Goal: Task Accomplishment & Management: Manage account settings

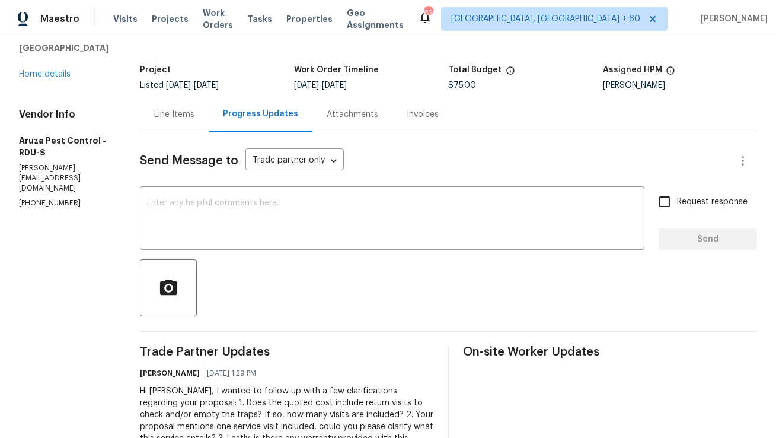
scroll to position [59, 0]
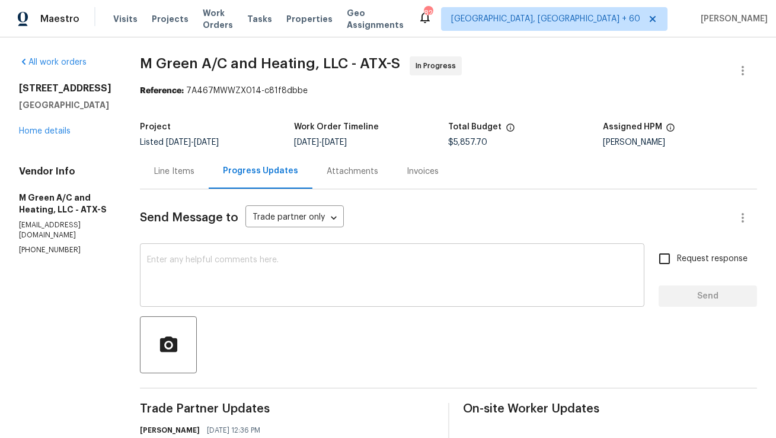
click at [224, 265] on textarea at bounding box center [392, 277] width 491 height 42
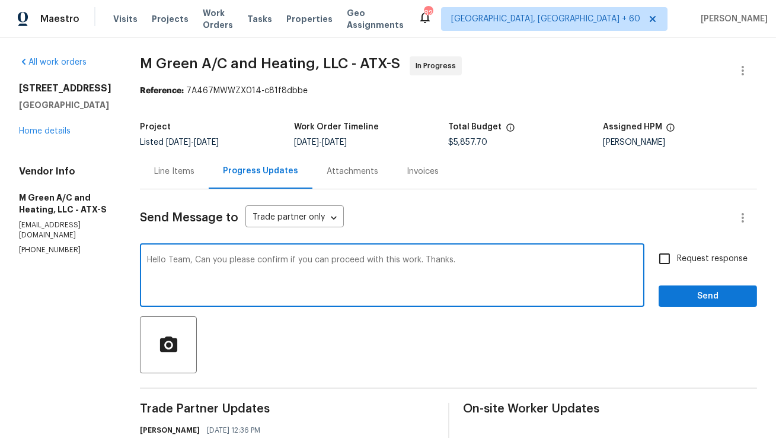
paste textarea "Could you please confirm if you’re able to proceed with this work? Thank you"
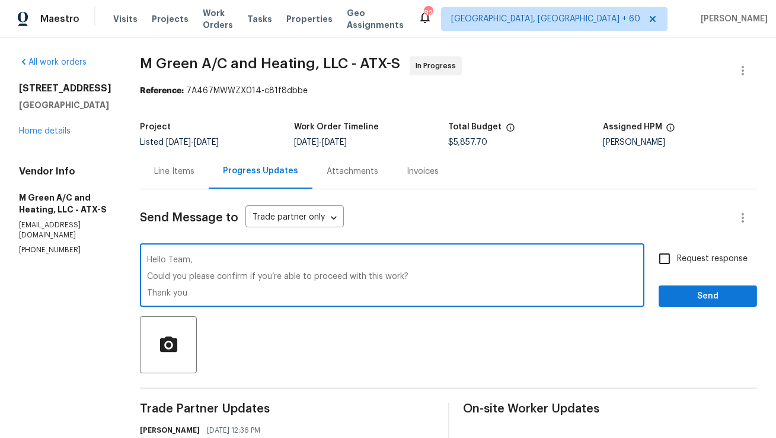
type textarea "Hello Team, Could you please confirm if you’re able to proceed with this work? …"
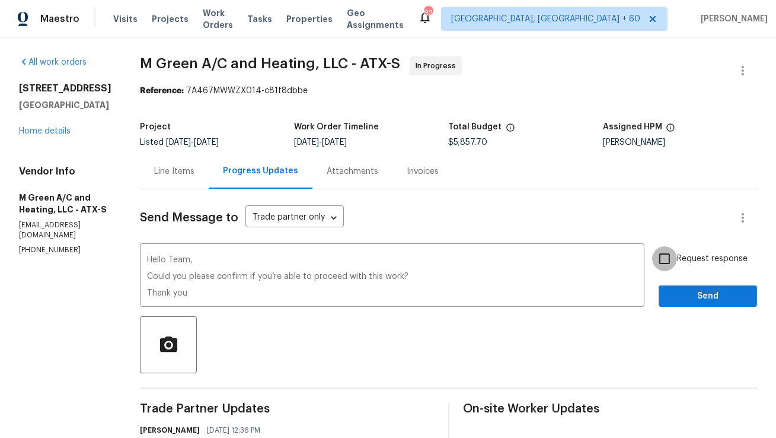
click at [673, 259] on input "Request response" at bounding box center [664, 258] width 25 height 25
checkbox input "true"
click at [685, 294] on span "Send" at bounding box center [708, 296] width 79 height 15
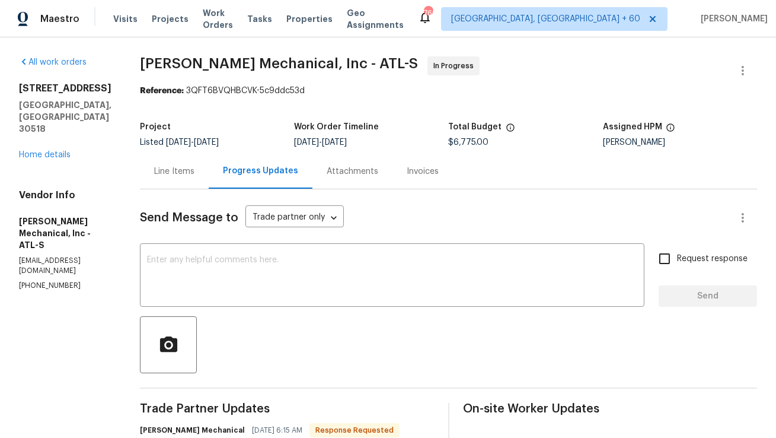
scroll to position [105, 0]
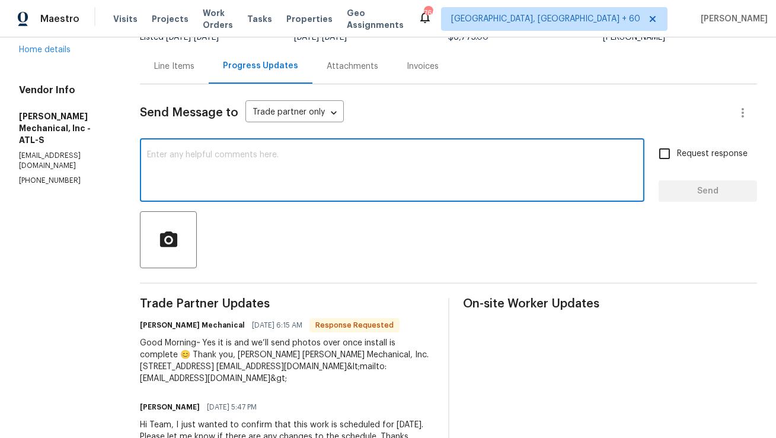
click at [251, 184] on textarea at bounding box center [392, 172] width 491 height 42
type textarea "H"
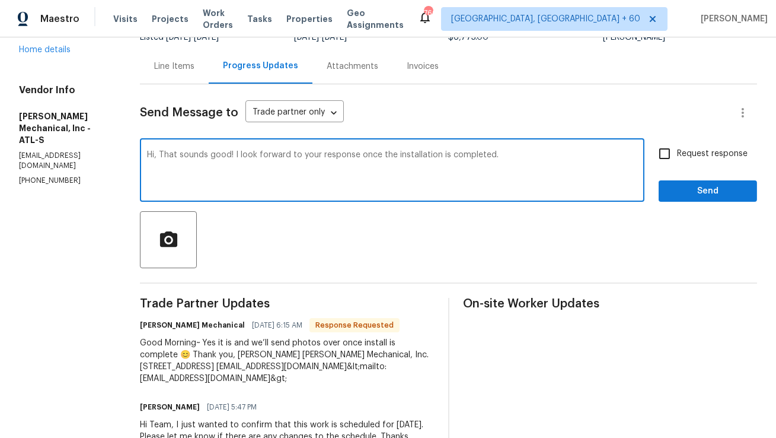
type textarea "Hi, That sounds good! I look forward to your response once the installation is …"
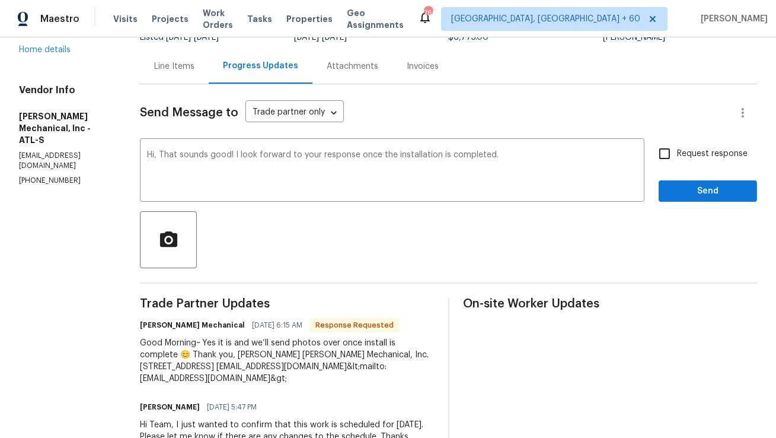
click at [418, 233] on div at bounding box center [449, 239] width 618 height 57
click at [669, 148] on input "Request response" at bounding box center [664, 153] width 25 height 25
checkbox input "true"
click at [702, 198] on button "Send" at bounding box center [708, 191] width 98 height 22
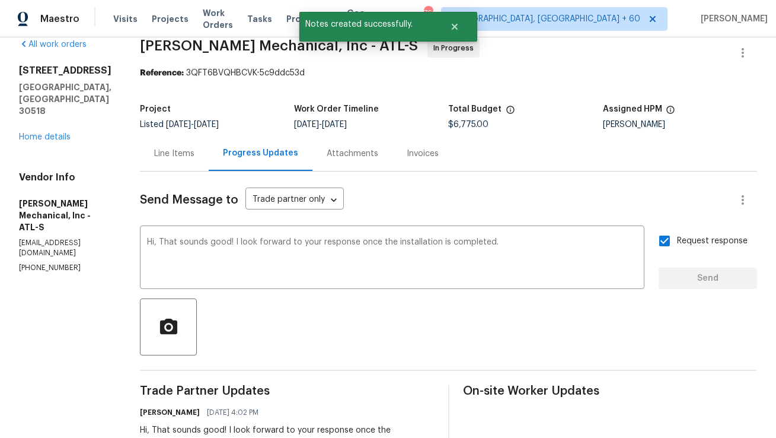
scroll to position [0, 0]
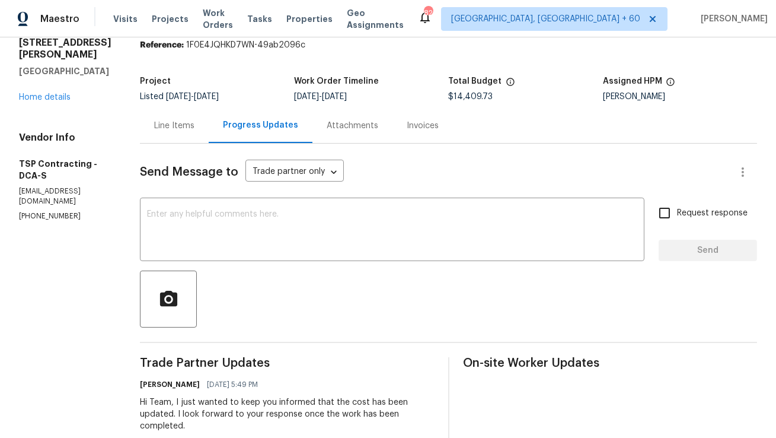
scroll to position [37, 0]
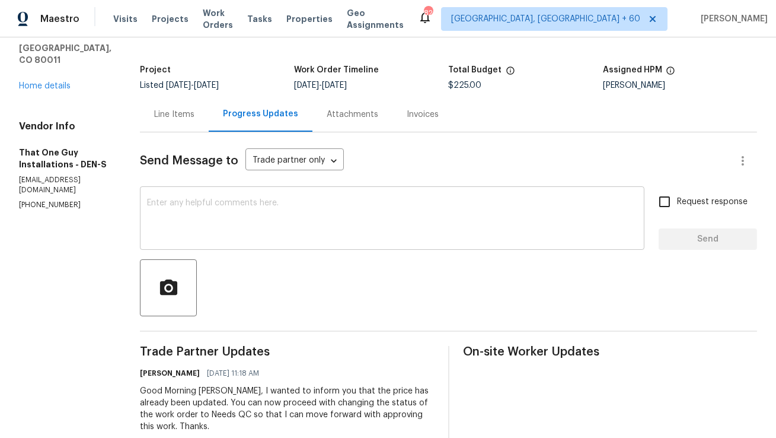
scroll to position [66, 0]
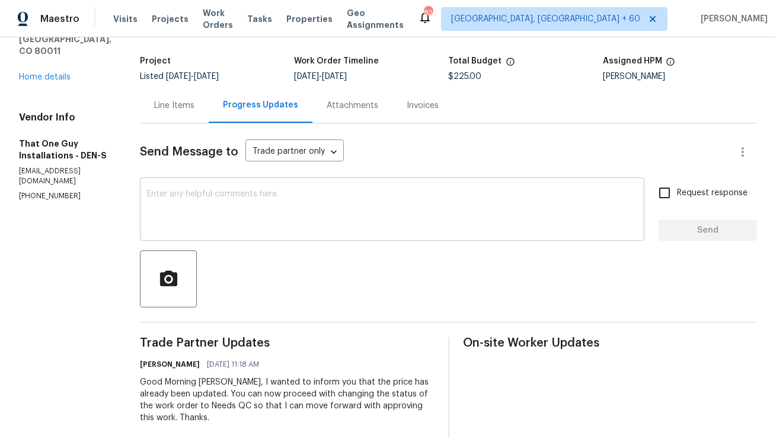
click at [219, 182] on div "x ​" at bounding box center [392, 210] width 505 height 61
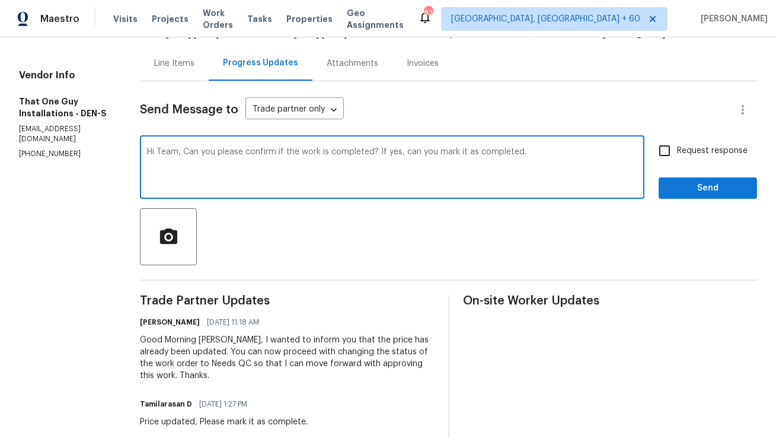
scroll to position [79, 0]
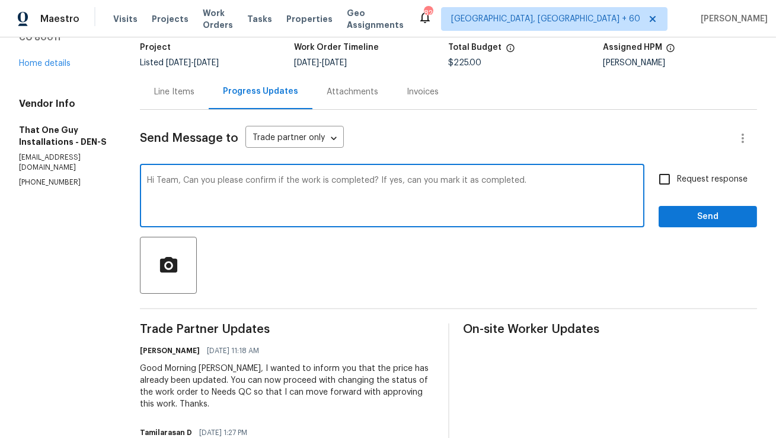
type textarea "Hi Team, Can you please confirm if the work is completed? If yes, can you mark …"
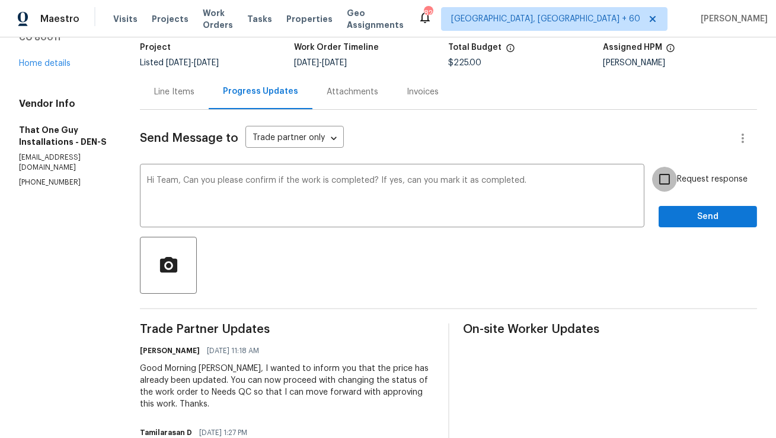
click at [666, 183] on input "Request response" at bounding box center [664, 179] width 25 height 25
checkbox input "true"
click at [702, 218] on span "Send" at bounding box center [708, 216] width 79 height 15
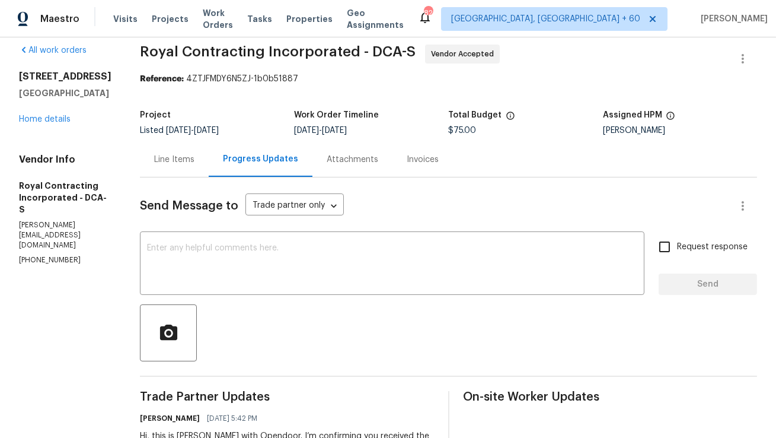
scroll to position [24, 0]
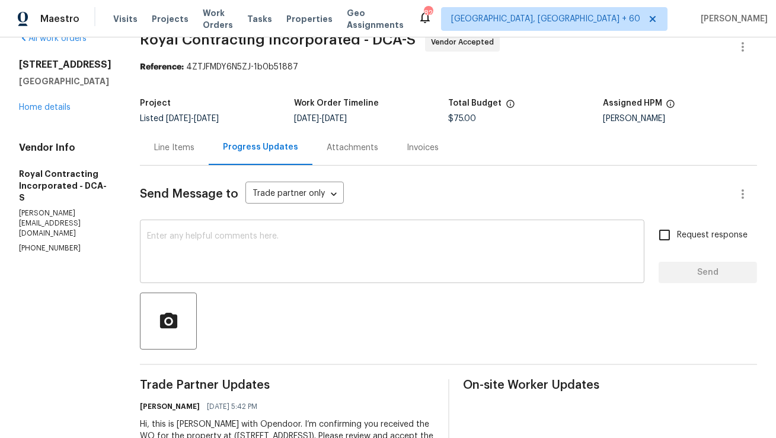
click at [240, 228] on div "x ​" at bounding box center [392, 252] width 505 height 61
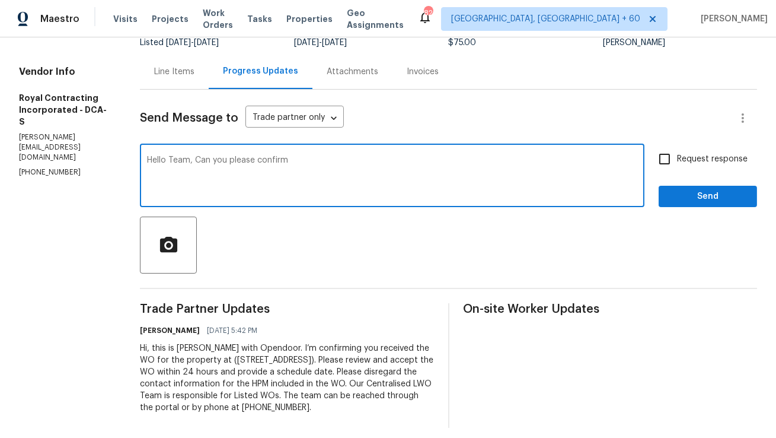
scroll to position [109, 0]
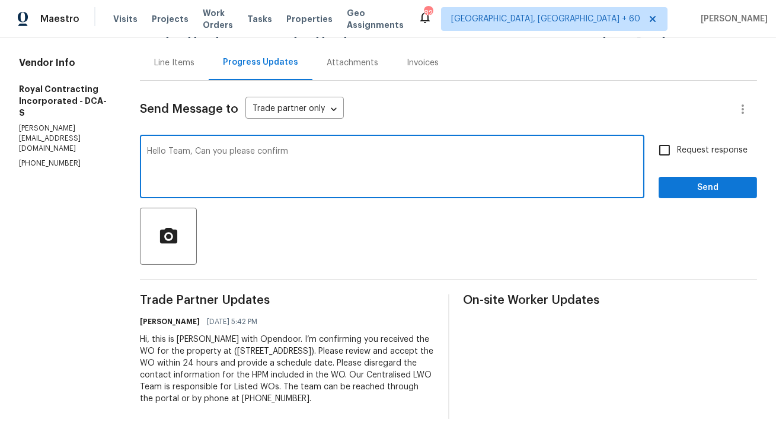
drag, startPoint x: 268, startPoint y: 154, endPoint x: 311, endPoint y: 154, distance: 42.7
click at [311, 154] on textarea "Hello Team, Can you please confirm" at bounding box center [392, 168] width 491 height 42
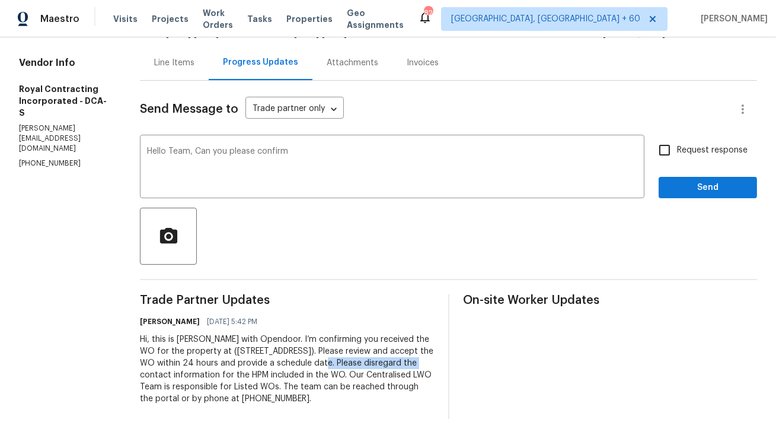
copy div "provide a schedule date."
drag, startPoint x: 364, startPoint y: 365, endPoint x: 173, endPoint y: 378, distance: 192.1
click at [173, 378] on div "Hi, this is [PERSON_NAME] with Opendoor. I’m confirming you received the WO for…" at bounding box center [287, 368] width 294 height 71
click at [364, 140] on div "Hello Team, Can you please confirm x ​" at bounding box center [392, 168] width 505 height 61
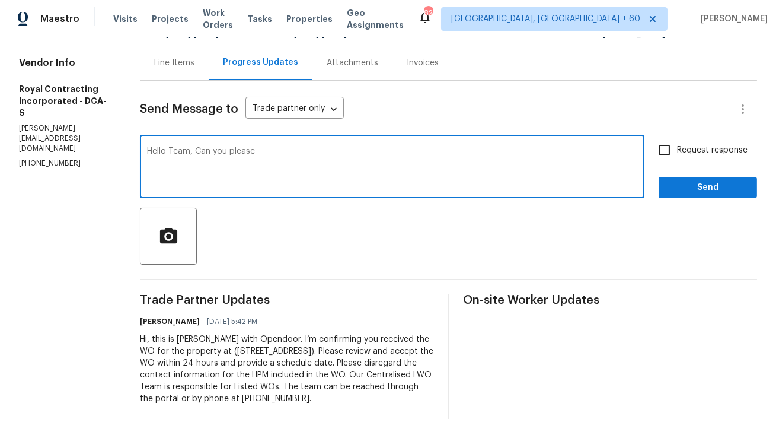
paste textarea "provide a schedule date."
type textarea "Hello Team, Can you please provide a schedule date for this job?"
click at [670, 152] on input "Request response" at bounding box center [664, 150] width 25 height 25
checkbox input "true"
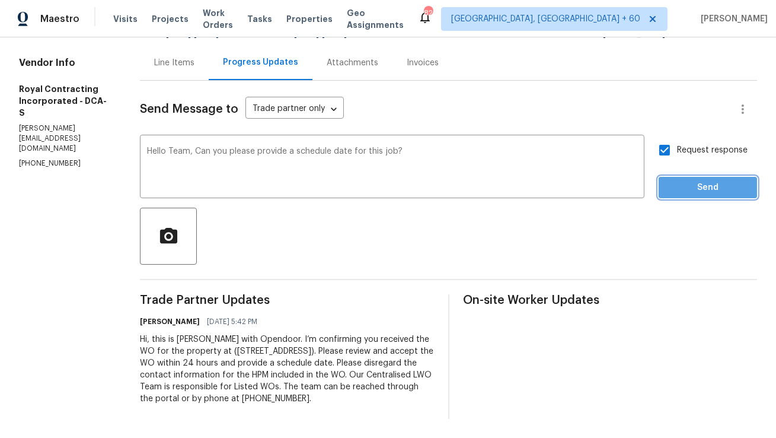
click at [700, 192] on span "Send" at bounding box center [708, 187] width 79 height 15
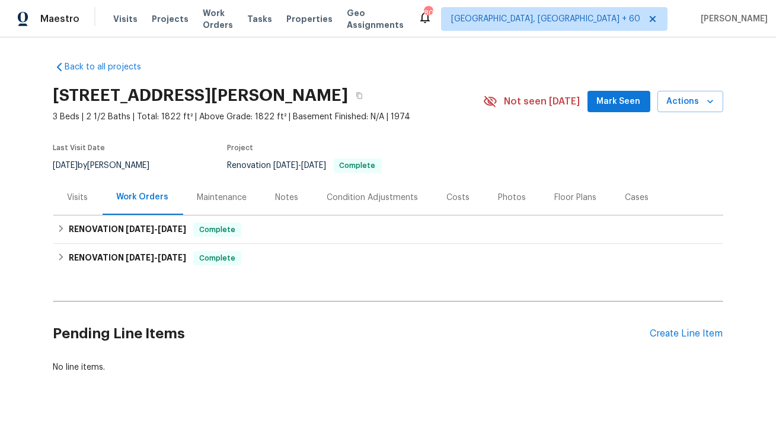
click at [673, 320] on div "Pending Line Items Create Line Item" at bounding box center [388, 333] width 670 height 55
click at [667, 330] on div "Create Line Item" at bounding box center [687, 333] width 73 height 11
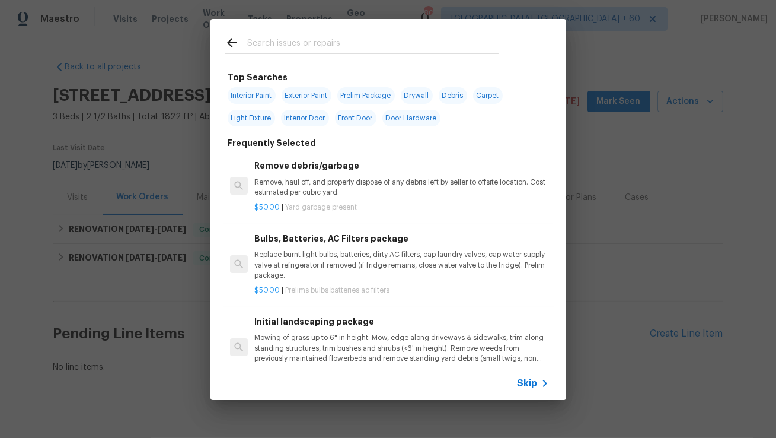
click at [402, 52] on input "text" at bounding box center [373, 45] width 252 height 18
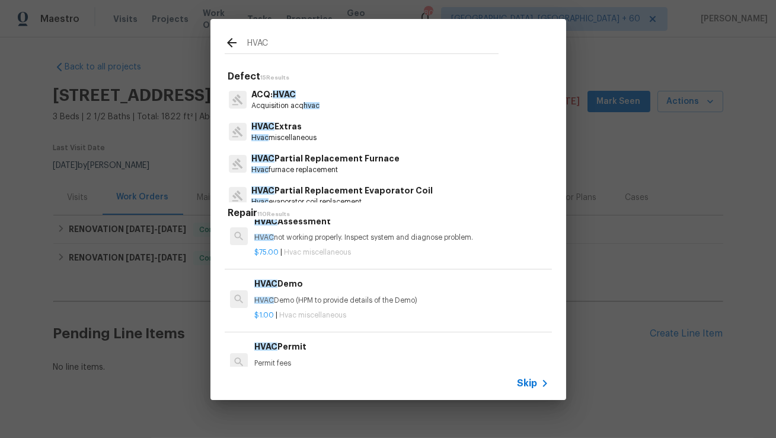
scroll to position [66, 0]
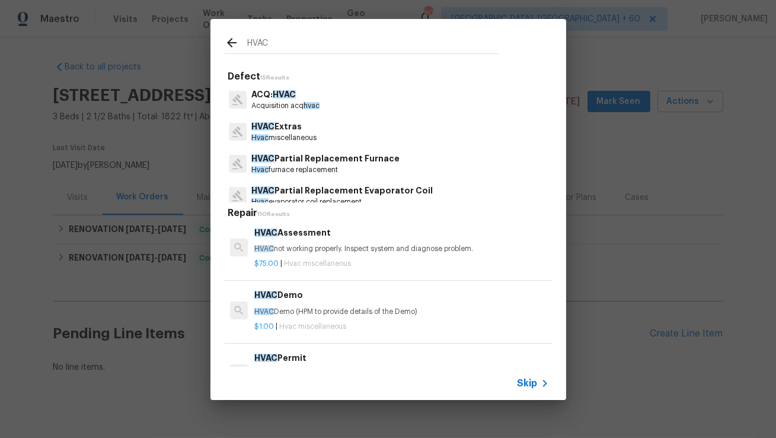
type input "HVAC"
click at [332, 246] on p "HVAC not working properly. Inspect system and diagnose problem." at bounding box center [401, 249] width 294 height 10
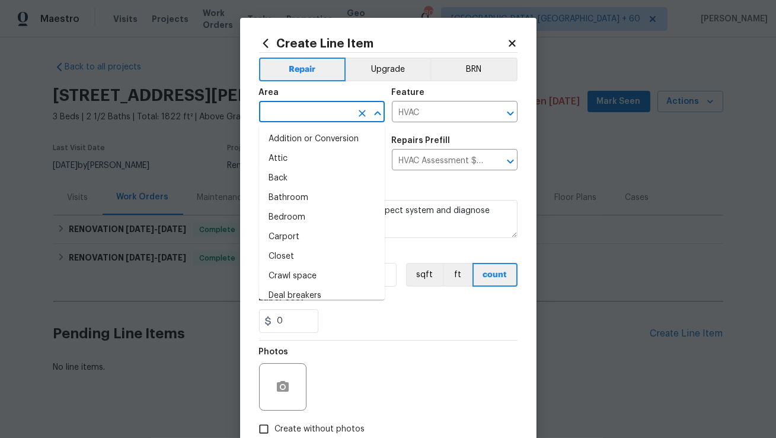
click at [307, 109] on input "text" at bounding box center [305, 113] width 93 height 18
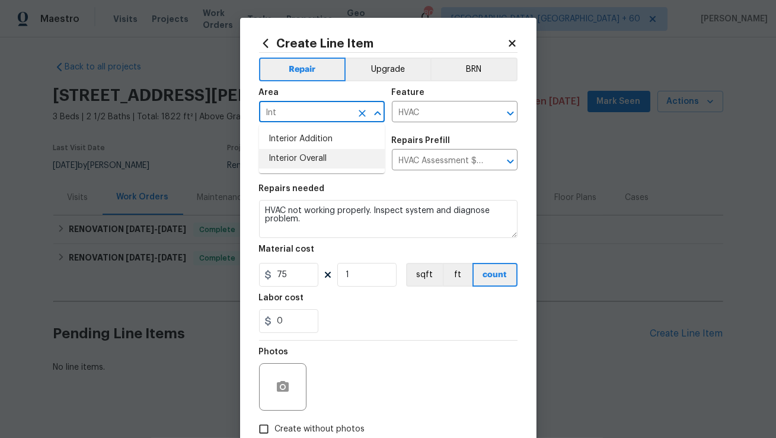
click at [284, 163] on li "Interior Overall" at bounding box center [322, 159] width 126 height 20
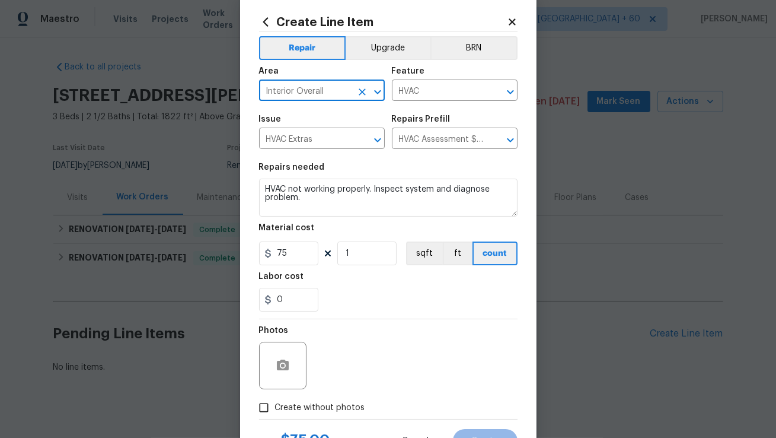
scroll to position [73, 0]
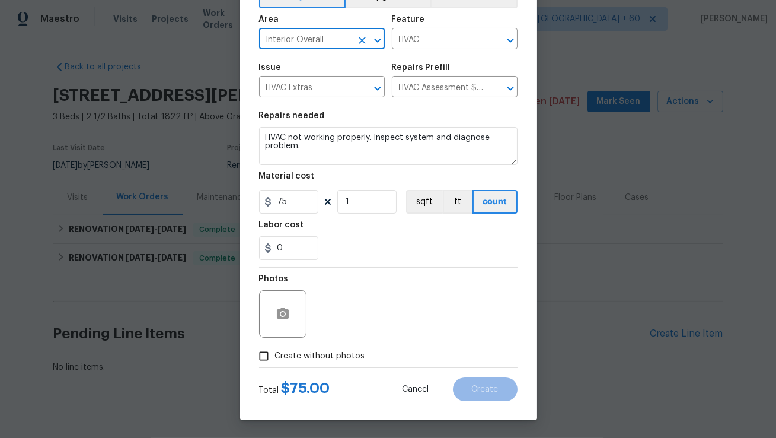
type input "Interior Overall"
click at [377, 274] on div "Photos" at bounding box center [388, 306] width 259 height 77
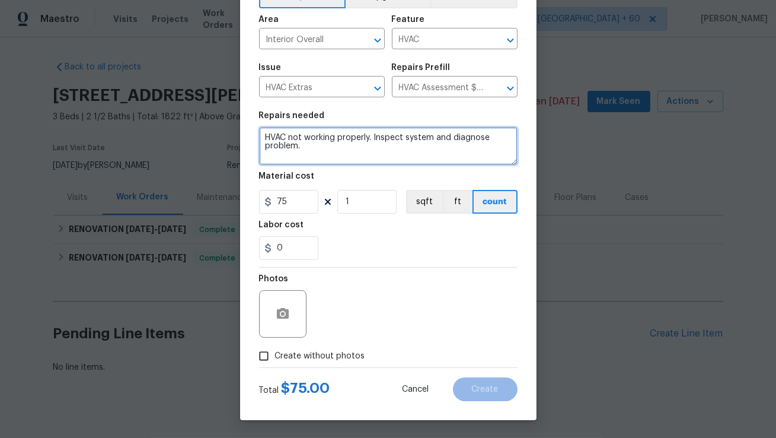
click at [333, 160] on textarea "HVAC not working properly. Inspect system and diagnose problem." at bounding box center [388, 146] width 259 height 38
paste textarea "Inoperable HVAC system—no cooling. Inspect and provide estimate for repairs."
type textarea "Inoperable HVAC system—no cooling. Inspect and provide estimate for repairs."
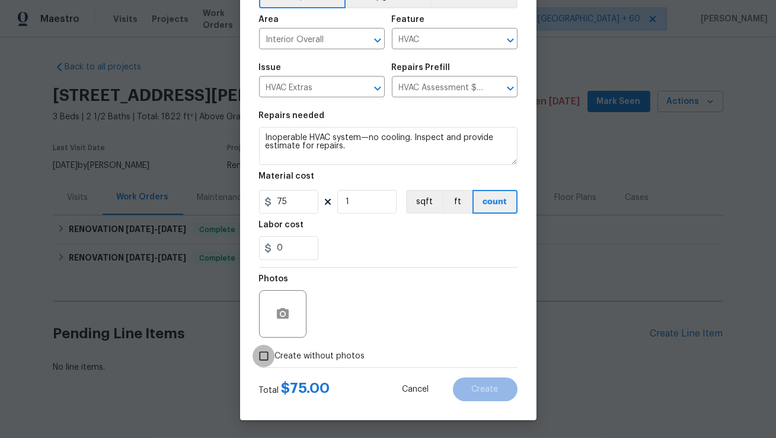
click at [266, 353] on input "Create without photos" at bounding box center [264, 356] width 23 height 23
checkbox input "true"
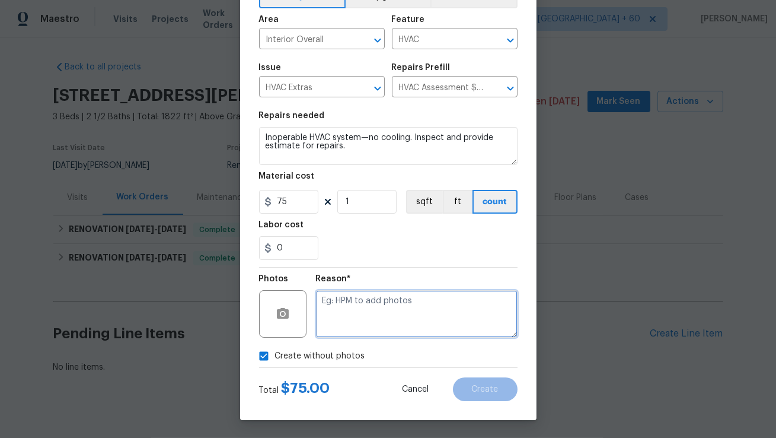
click at [317, 336] on textarea at bounding box center [417, 313] width 202 height 47
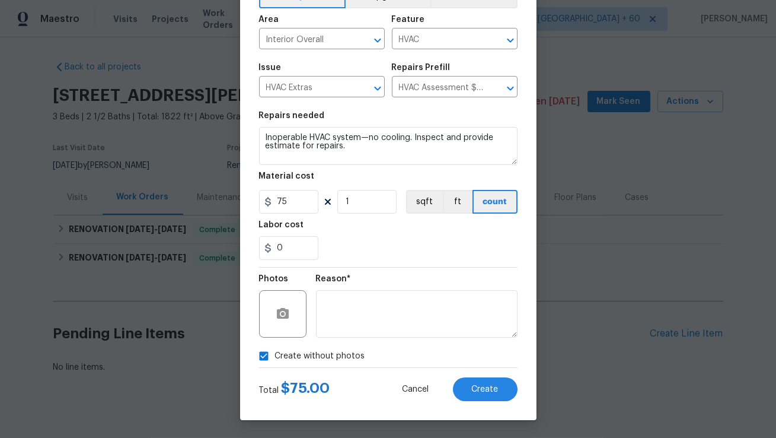
click at [349, 256] on div "0" at bounding box center [388, 248] width 259 height 24
click at [488, 394] on button "Create" at bounding box center [485, 389] width 65 height 24
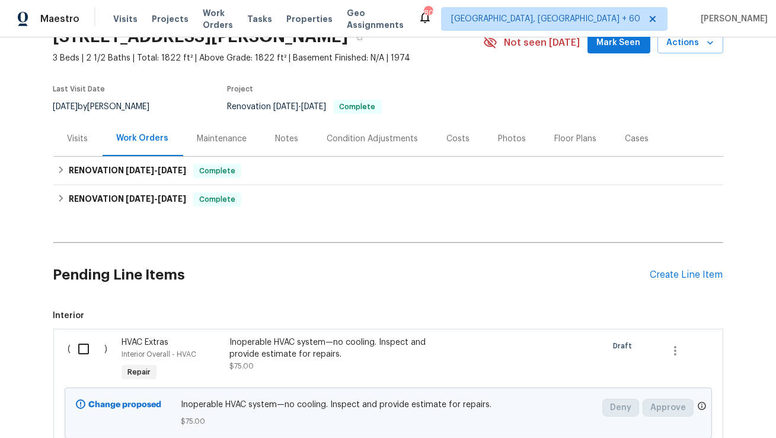
scroll to position [151, 0]
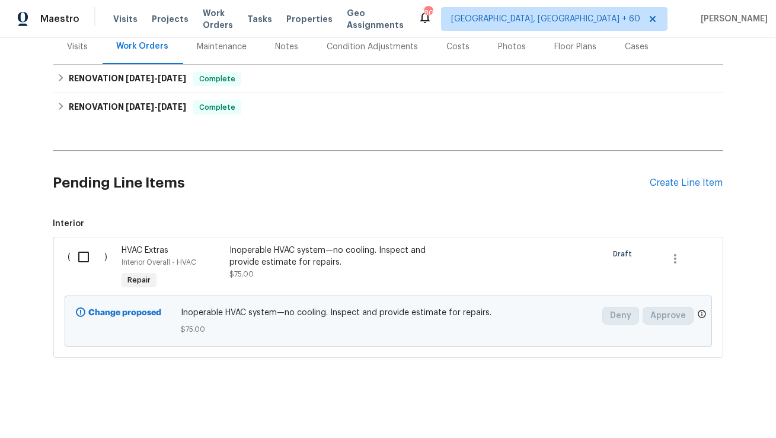
click at [82, 256] on input "checkbox" at bounding box center [88, 256] width 34 height 25
checkbox input "true"
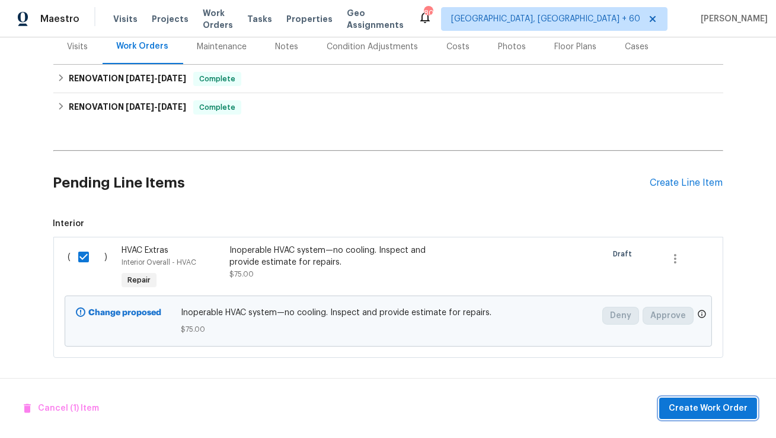
click at [720, 407] on span "Create Work Order" at bounding box center [708, 408] width 79 height 15
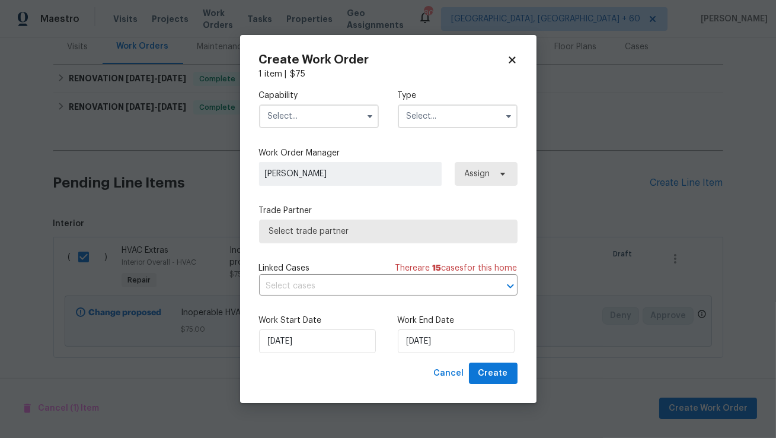
click at [352, 116] on input "text" at bounding box center [319, 116] width 120 height 24
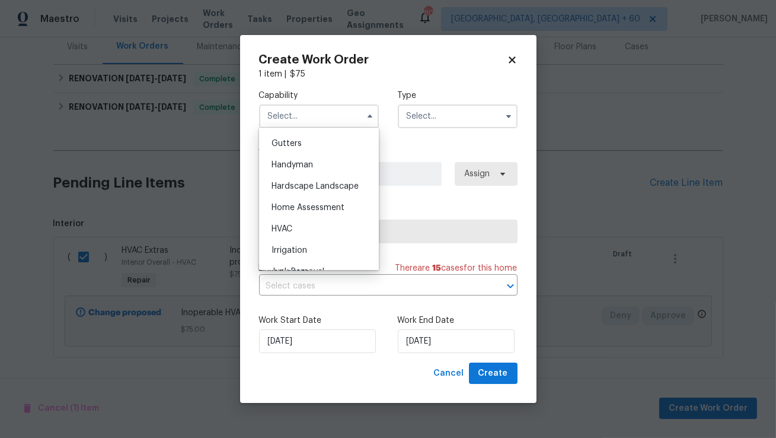
scroll to position [634, 0]
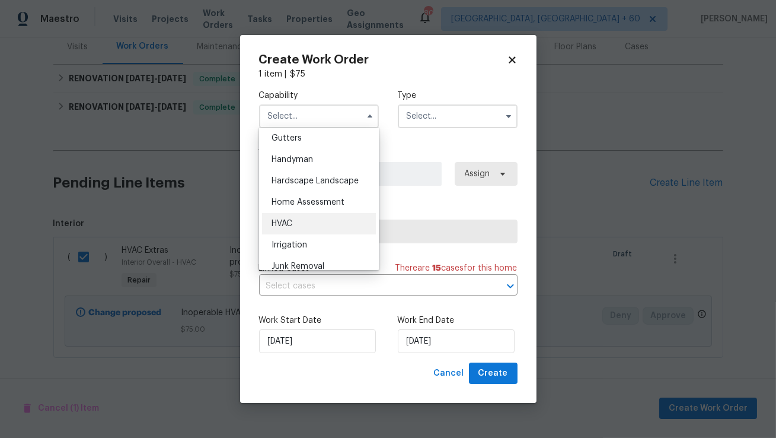
click at [289, 221] on span "HVAC" at bounding box center [282, 223] width 21 height 8
type input "HVAC"
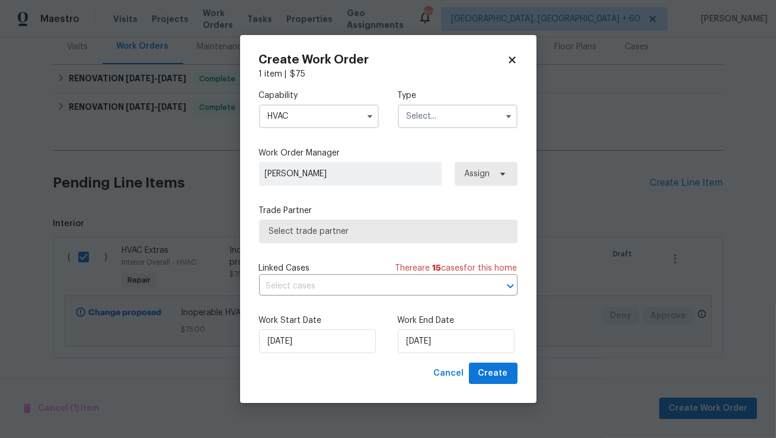
click at [456, 111] on input "text" at bounding box center [458, 116] width 120 height 24
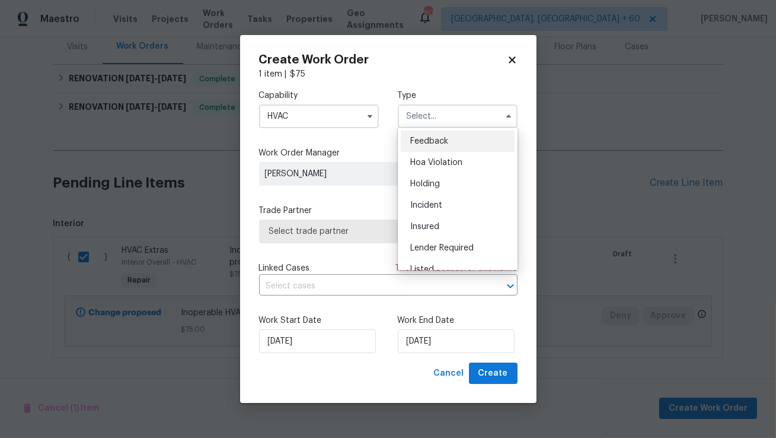
click at [433, 147] on div "Feedback" at bounding box center [458, 140] width 114 height 21
type input "Feedback"
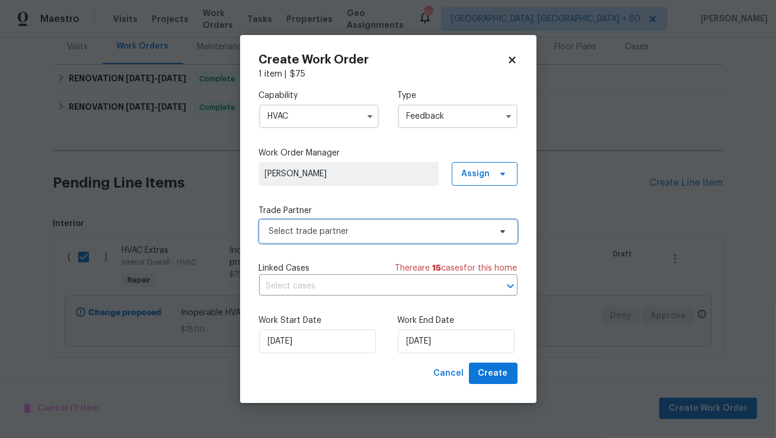
click at [361, 230] on span "Select trade partner" at bounding box center [379, 231] width 221 height 12
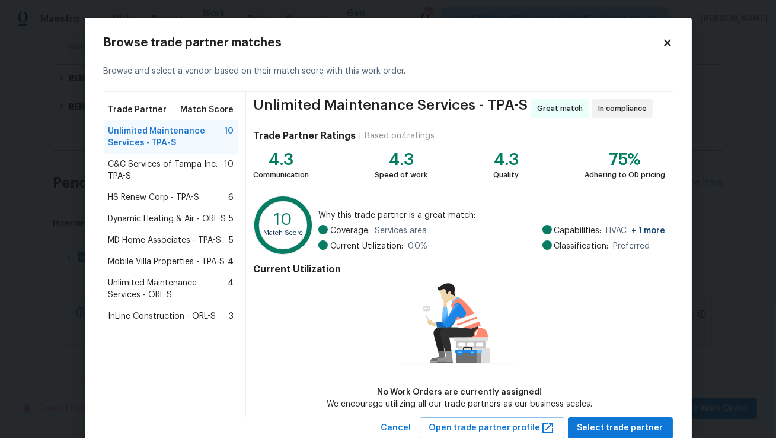
click at [185, 168] on span "C&C Services of Tampa Inc. - TPA-S" at bounding box center [167, 170] width 116 height 24
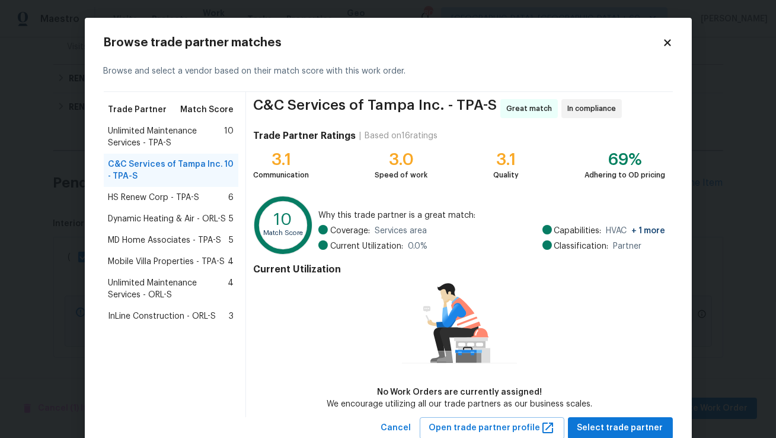
click at [183, 141] on span "Unlimited Maintenance Services - TPA-S" at bounding box center [167, 137] width 116 height 24
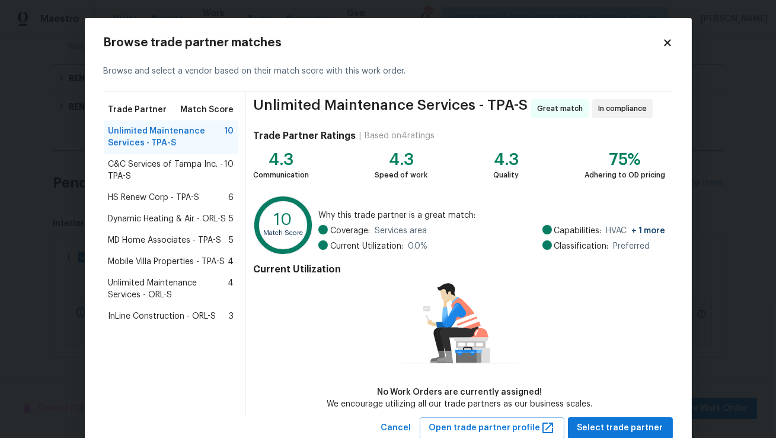
scroll to position [37, 0]
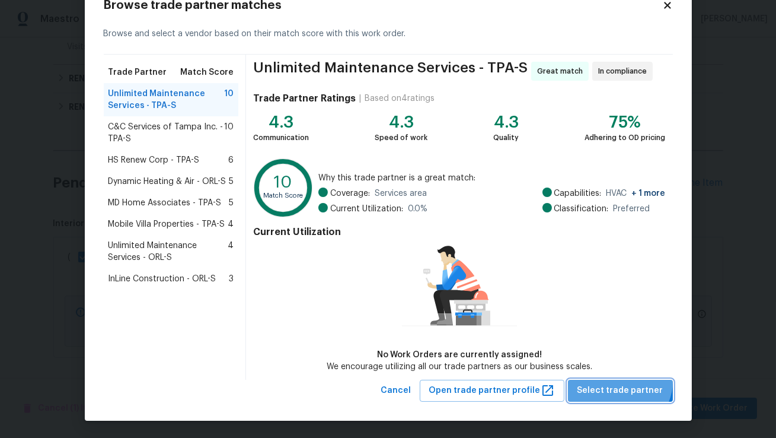
click at [625, 381] on button "Select trade partner" at bounding box center [620, 391] width 105 height 22
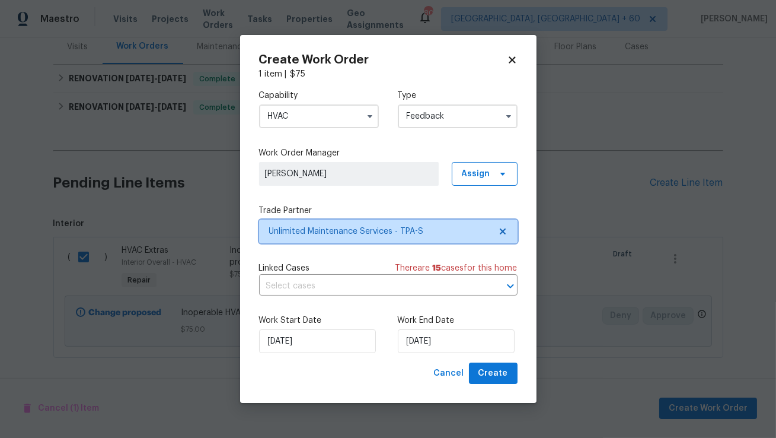
scroll to position [0, 0]
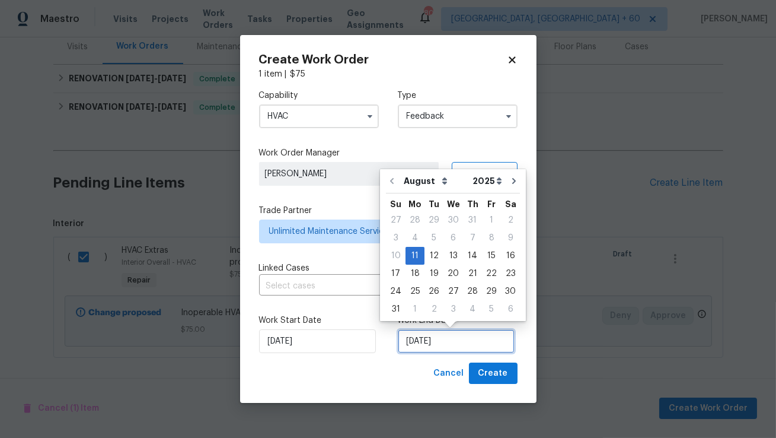
click at [413, 338] on input "11/08/2025" at bounding box center [456, 341] width 117 height 24
click at [444, 256] on div "13" at bounding box center [454, 255] width 20 height 17
type input "13/08/2025"
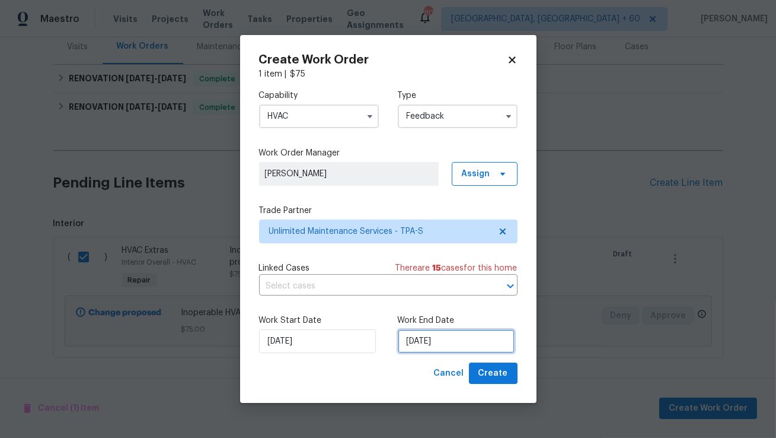
click at [426, 339] on input "13/08/2025" at bounding box center [456, 341] width 117 height 24
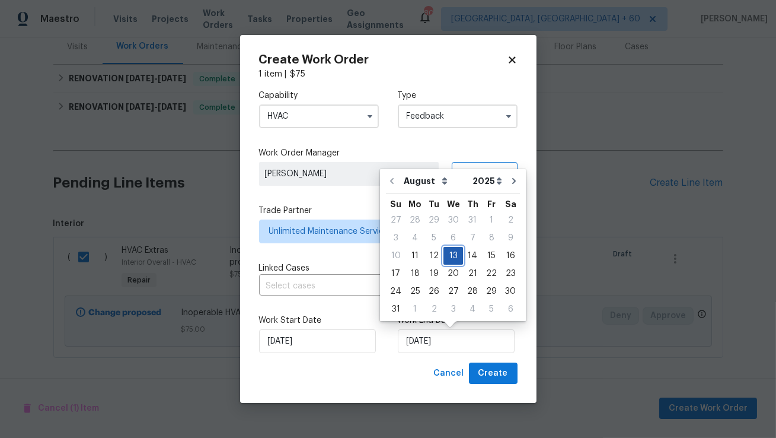
click at [451, 252] on div "13" at bounding box center [454, 255] width 20 height 17
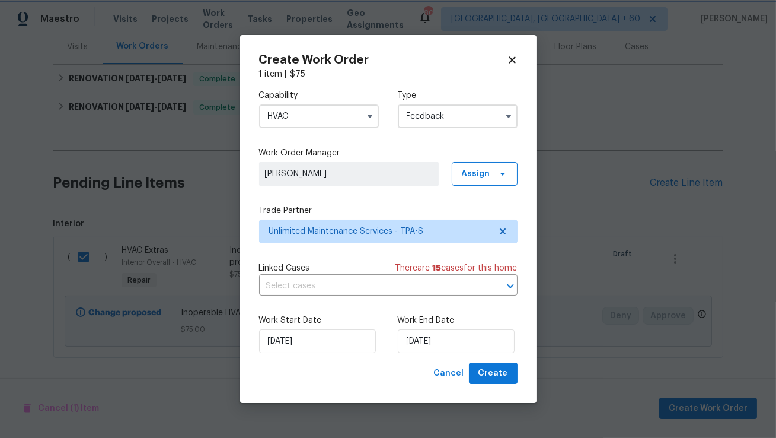
click at [375, 383] on div "Cancel Create" at bounding box center [388, 373] width 259 height 22
click at [506, 376] on span "Create" at bounding box center [494, 373] width 30 height 15
checkbox input "false"
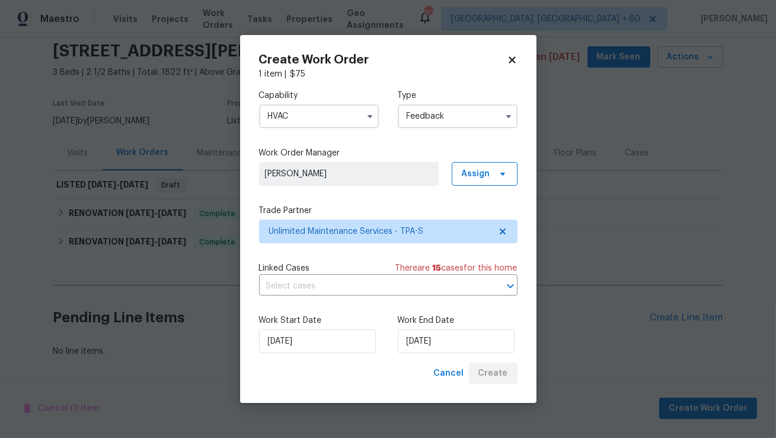
scroll to position [44, 0]
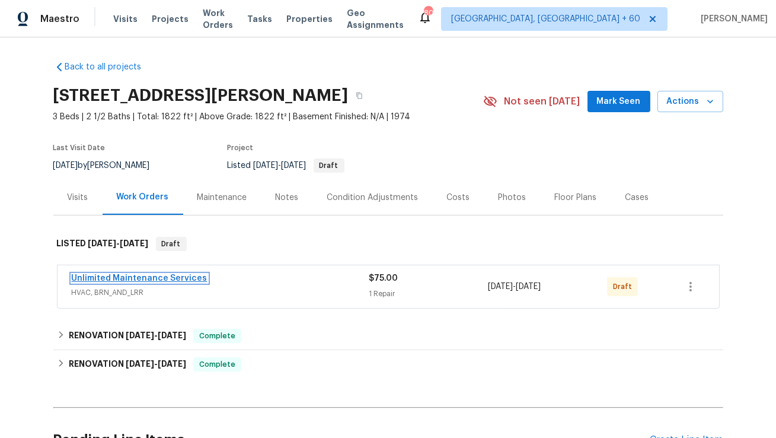
click at [151, 281] on link "Unlimited Maintenance Services" at bounding box center [140, 278] width 136 height 8
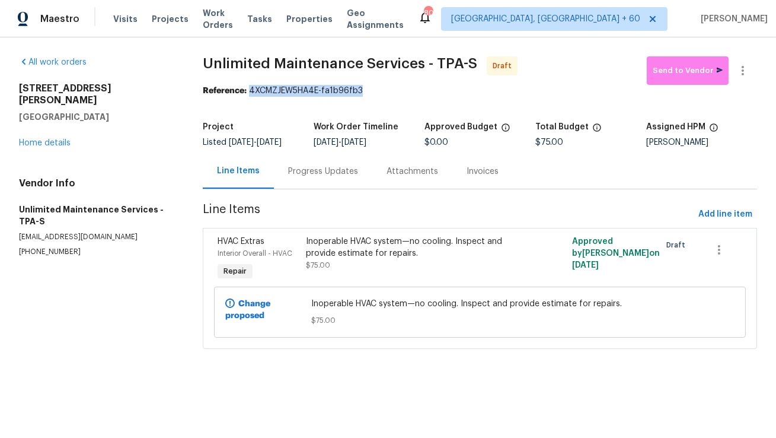
copy div "4XCMZJEW5HA4E-fa1b96fb3"
drag, startPoint x: 246, startPoint y: 92, endPoint x: 391, endPoint y: 92, distance: 145.3
click at [391, 92] on div "Reference: 4XCMZJEW5HA4E-fa1b96fb3" at bounding box center [480, 91] width 555 height 12
click at [745, 72] on icon "button" at bounding box center [743, 70] width 14 height 14
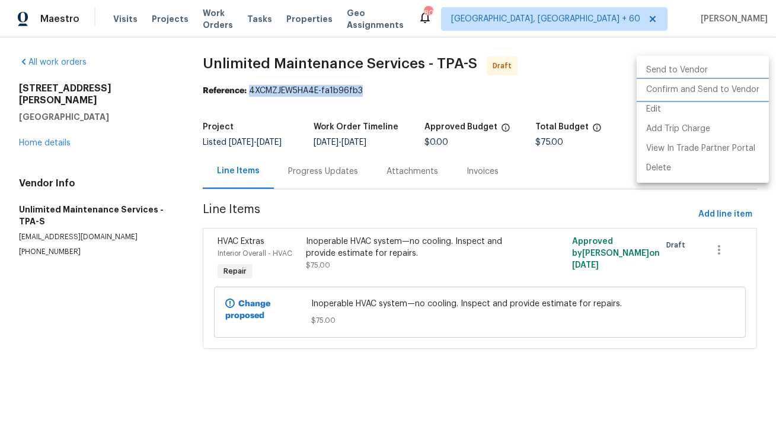
click at [732, 93] on li "Confirm and Send to Vendor" at bounding box center [703, 90] width 132 height 20
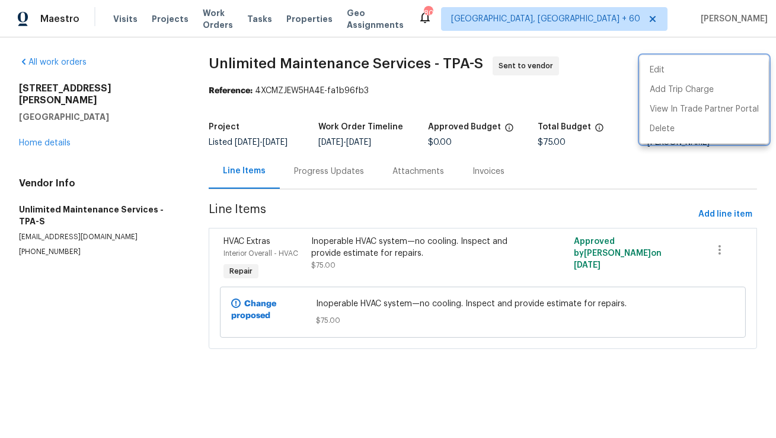
click at [337, 172] on div at bounding box center [388, 219] width 776 height 438
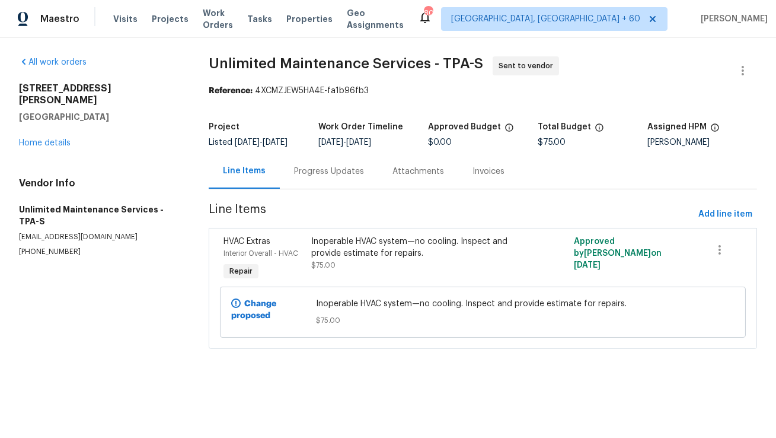
click at [337, 172] on div "Progress Updates" at bounding box center [329, 171] width 70 height 12
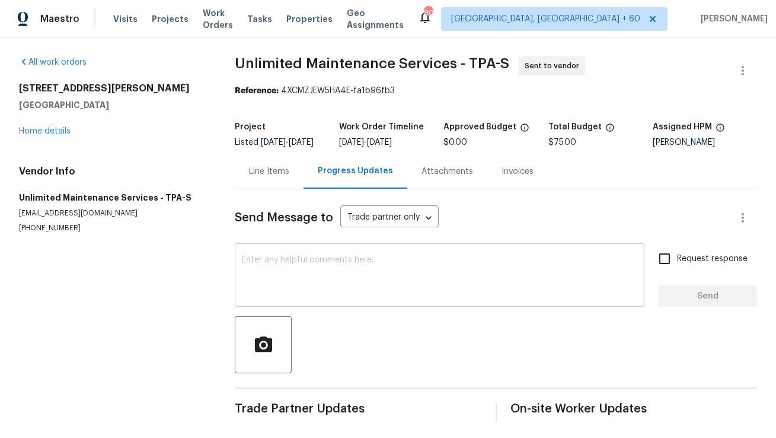
click at [293, 288] on textarea at bounding box center [440, 277] width 396 height 42
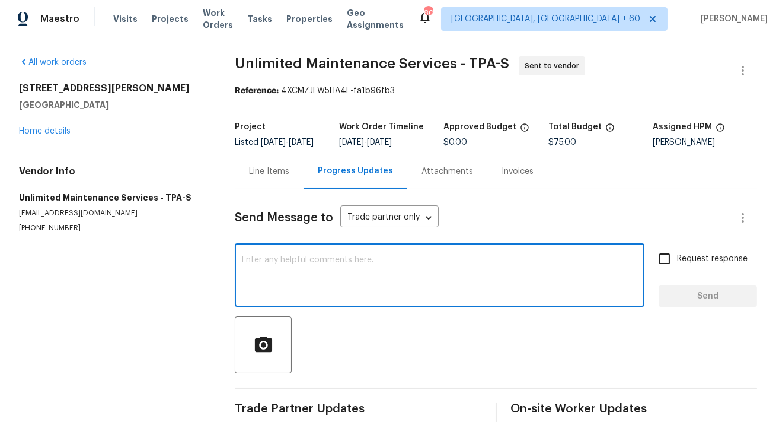
paste textarea "Hi, this is Anthony with Opendoor. I’m confirming you received the WO for the p…"
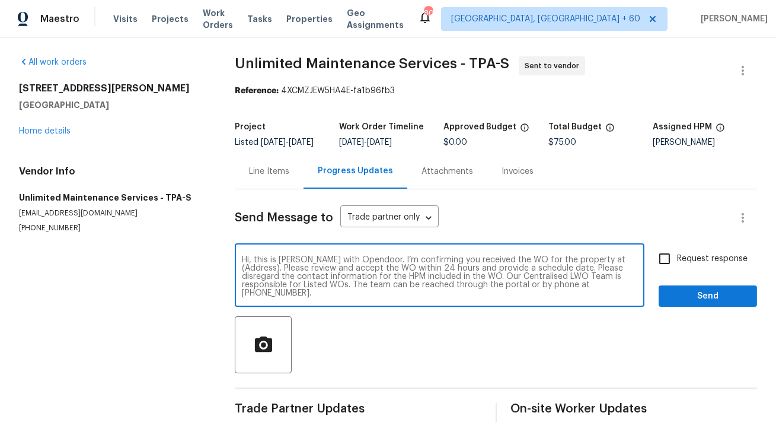
click at [602, 266] on textarea "Hi, this is Anthony with Opendoor. I’m confirming you received the WO for the p…" at bounding box center [440, 277] width 396 height 42
paste textarea "1215 Merlyn St, Lakeland, FL 33813"
type textarea "Hi, this is Anthony with Opendoor. I’m confirming you received the WO for the p…"
click at [669, 264] on input "Request response" at bounding box center [664, 258] width 25 height 25
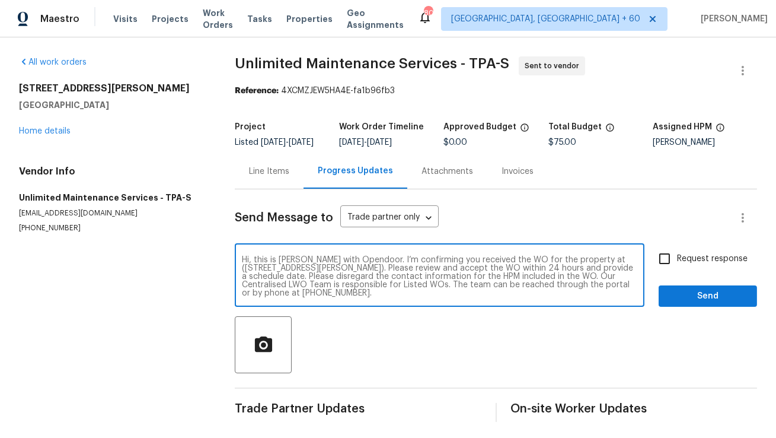
checkbox input "true"
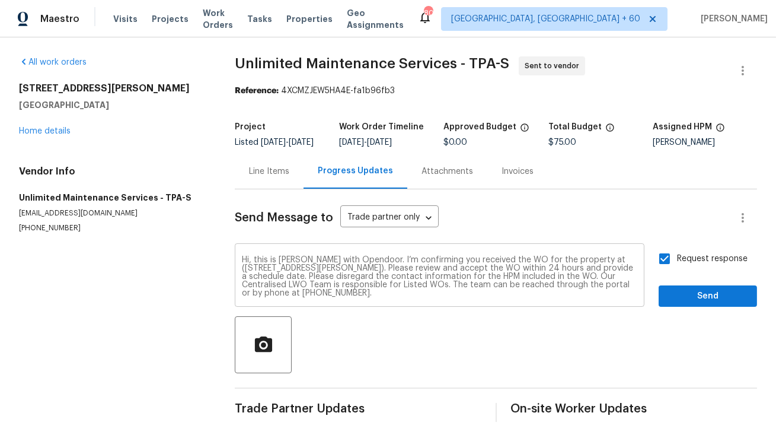
click at [542, 297] on textarea "Hi, this is Anthony with Opendoor. I’m confirming you received the WO for the p…" at bounding box center [440, 277] width 396 height 42
click at [692, 304] on span "Send" at bounding box center [708, 296] width 79 height 15
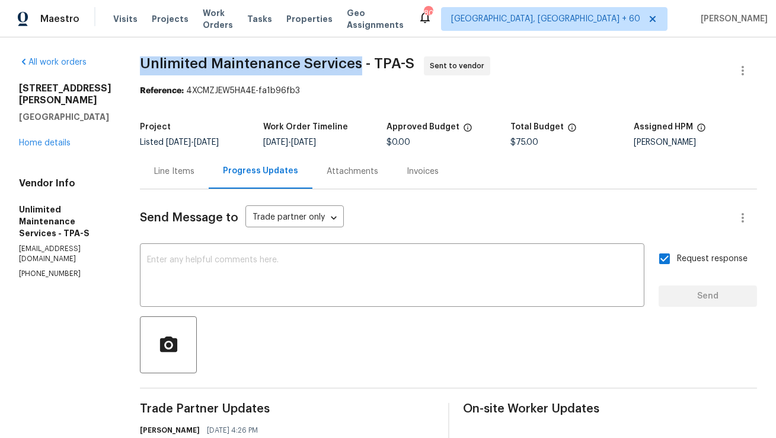
copy span "Unlimited Maintenance Services"
drag, startPoint x: 123, startPoint y: 62, endPoint x: 338, endPoint y: 63, distance: 215.3
click at [338, 63] on span "Unlimited Maintenance Services - TPA-S" at bounding box center [277, 63] width 275 height 14
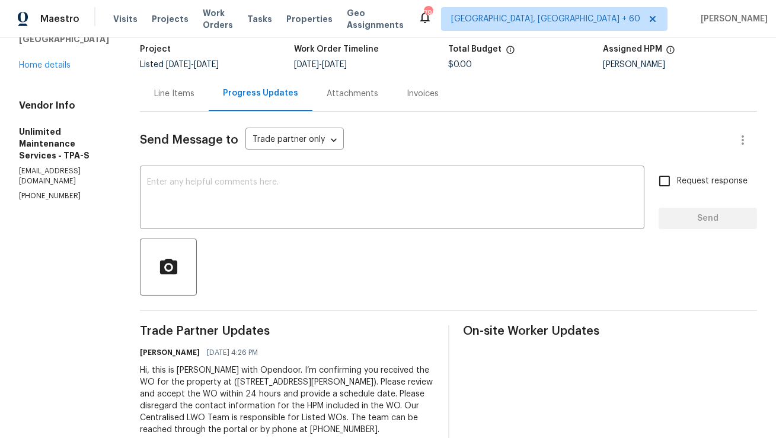
scroll to position [45, 0]
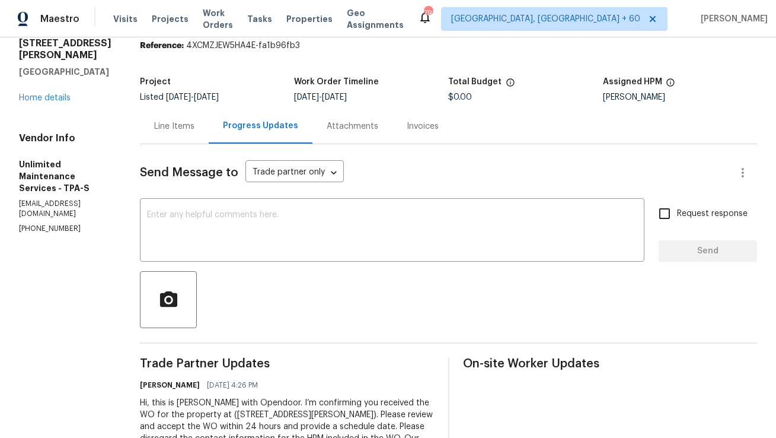
click at [165, 117] on div "Line Items" at bounding box center [174, 126] width 69 height 35
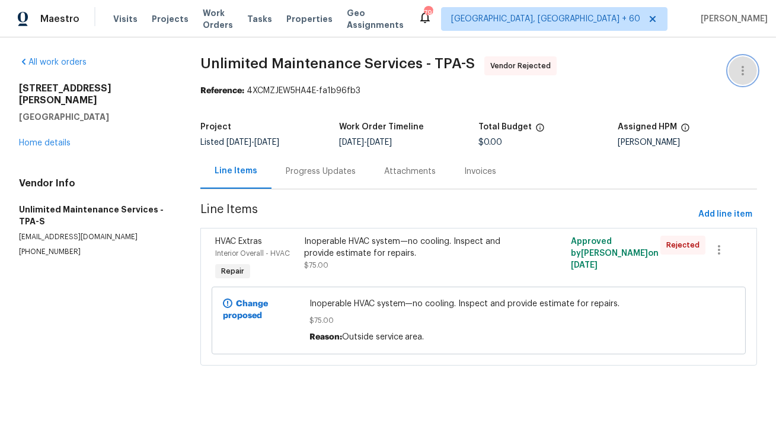
click at [751, 74] on button "button" at bounding box center [743, 70] width 28 height 28
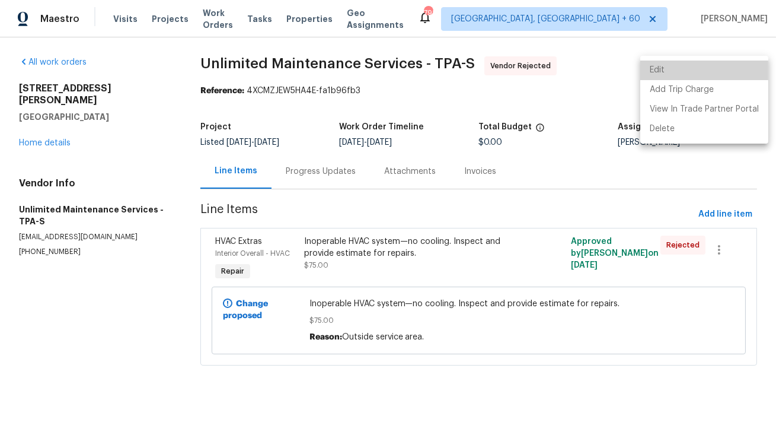
click at [718, 75] on li "Edit" at bounding box center [705, 71] width 128 height 20
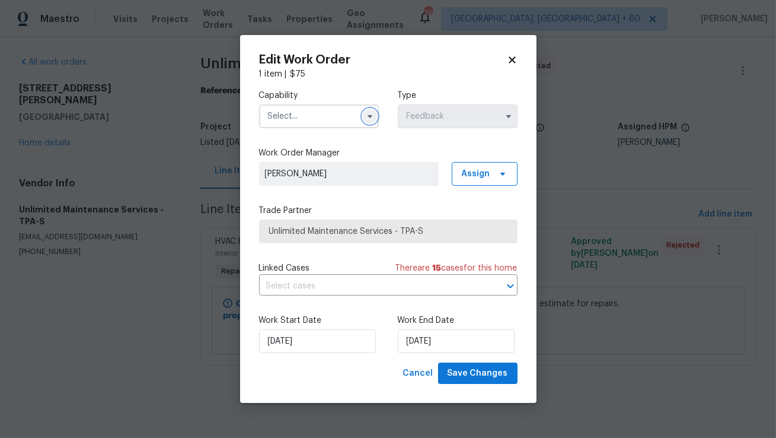
click at [366, 116] on icon "button" at bounding box center [369, 116] width 9 height 9
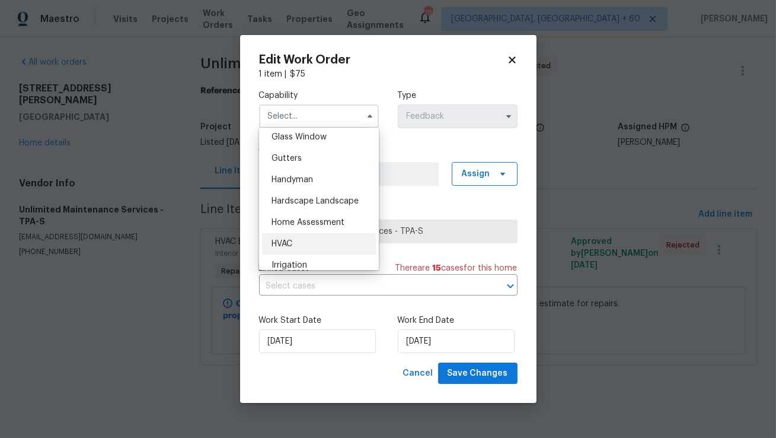
scroll to position [616, 0]
click at [284, 241] on span "HVAC" at bounding box center [282, 242] width 21 height 8
type input "HVAC"
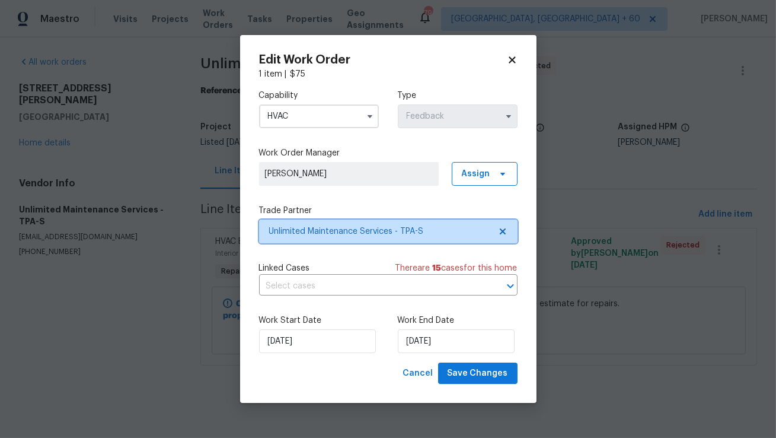
click at [365, 228] on span "Unlimited Maintenance Services - TPA-S" at bounding box center [379, 231] width 221 height 12
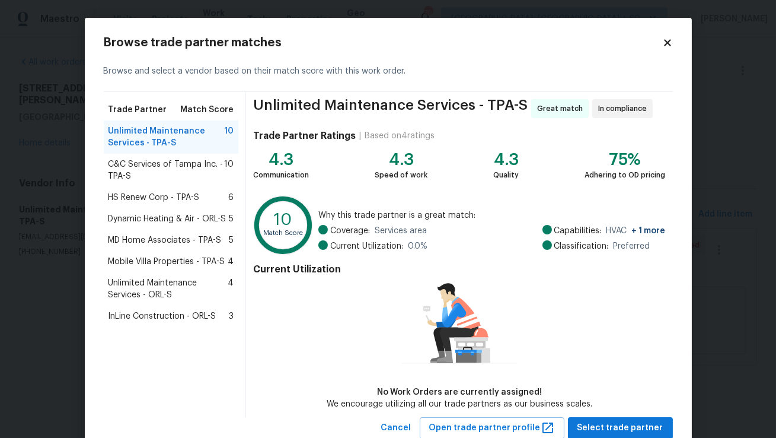
click at [174, 195] on span "HS Renew Corp - TPA-S" at bounding box center [154, 198] width 91 height 12
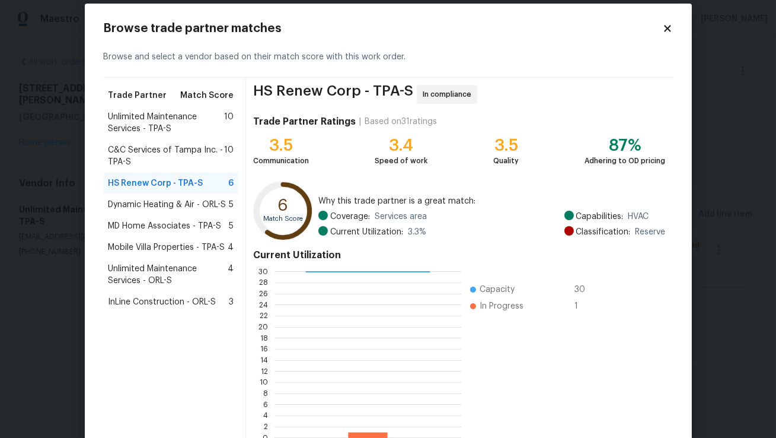
scroll to position [11, 0]
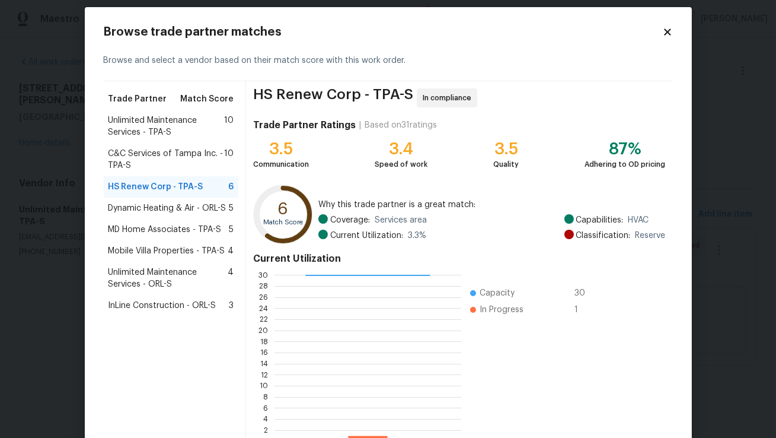
click at [167, 157] on span "C&C Services of Tampa Inc. - TPA-S" at bounding box center [167, 160] width 116 height 24
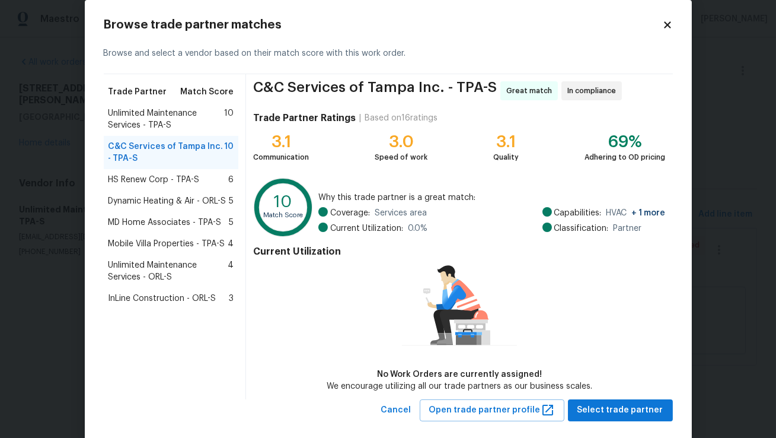
scroll to position [24, 0]
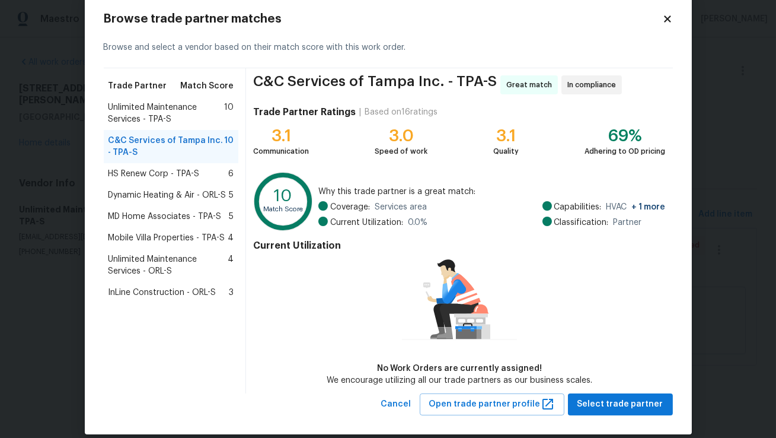
click at [198, 195] on span "Dynamic Heating & Air - ORL-S" at bounding box center [168, 195] width 118 height 12
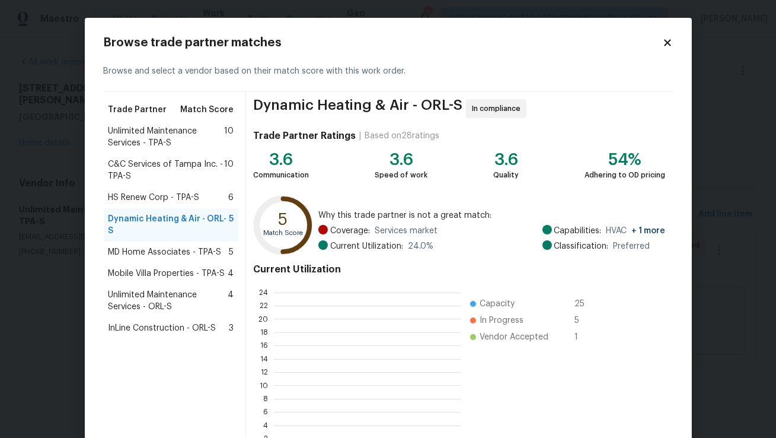
scroll to position [166, 187]
click at [151, 173] on span "C&C Services of Tampa Inc. - TPA-S" at bounding box center [167, 170] width 116 height 24
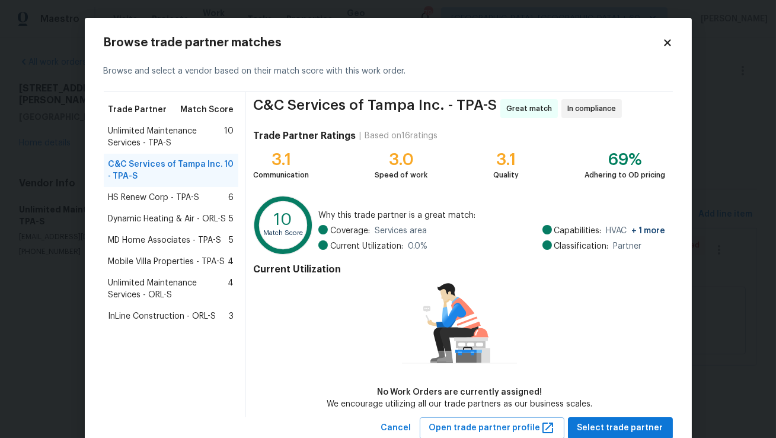
scroll to position [37, 0]
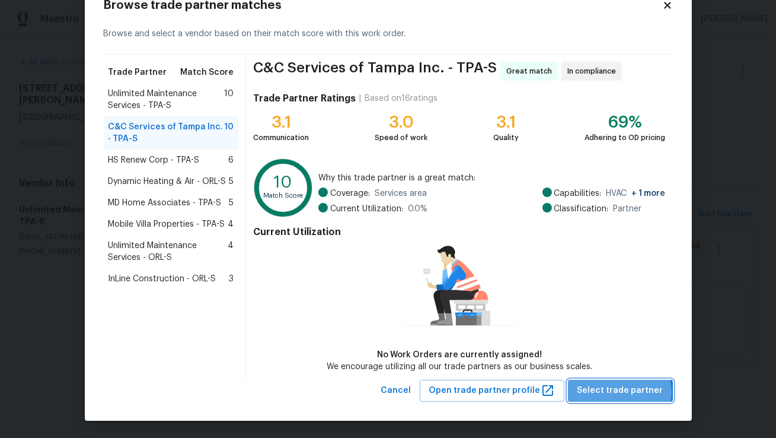
click at [626, 392] on span "Select trade partner" at bounding box center [621, 390] width 86 height 15
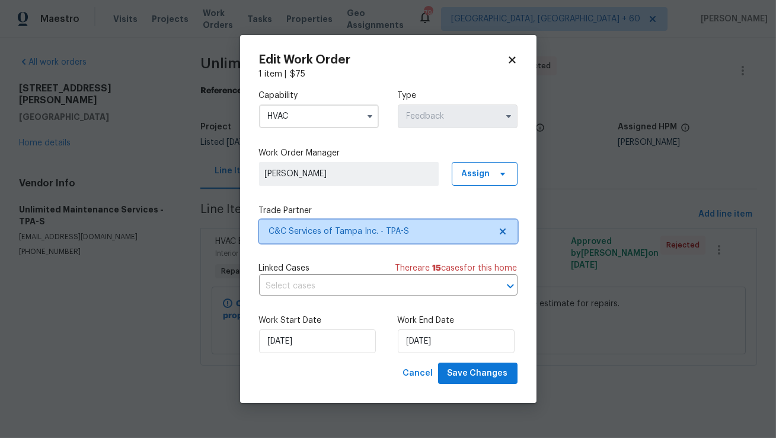
scroll to position [0, 0]
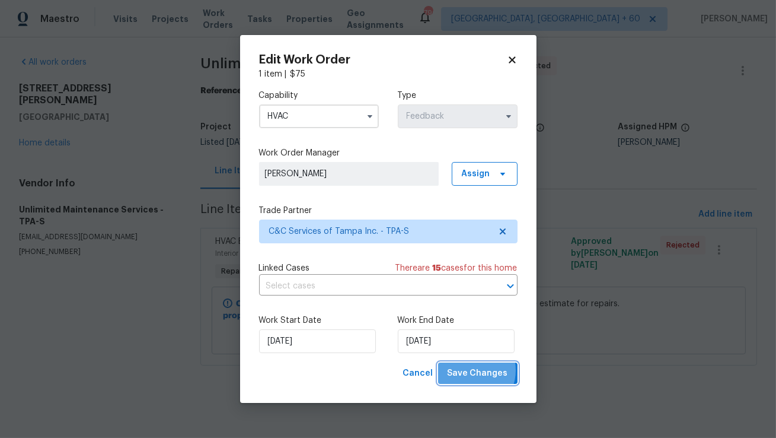
click at [475, 370] on span "Save Changes" at bounding box center [478, 373] width 61 height 15
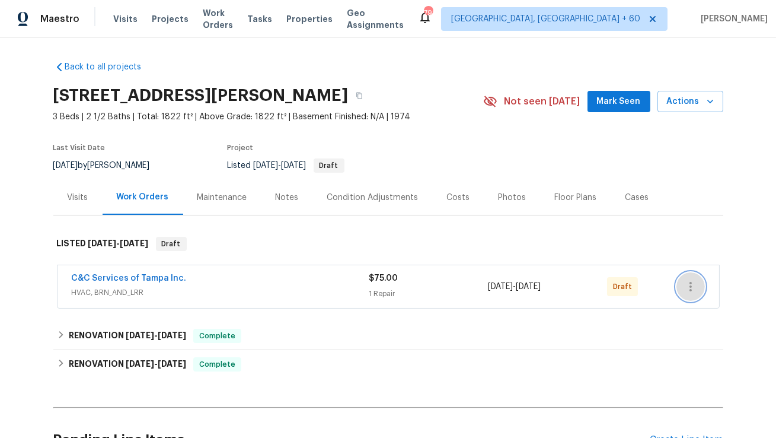
click at [694, 294] on button "button" at bounding box center [691, 286] width 28 height 28
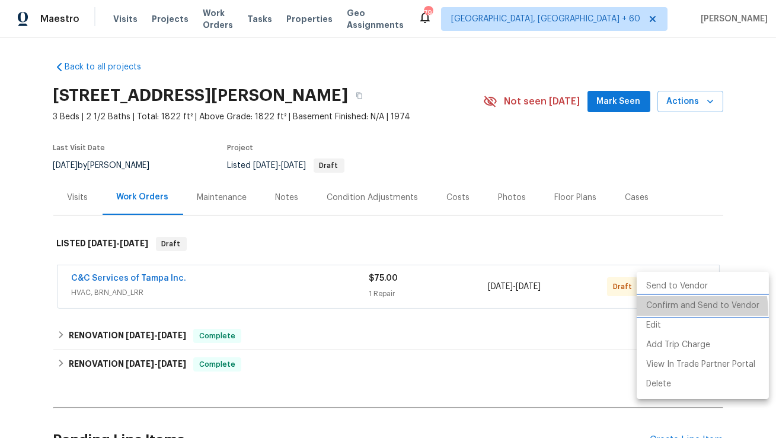
click at [682, 311] on li "Confirm and Send to Vendor" at bounding box center [703, 306] width 132 height 20
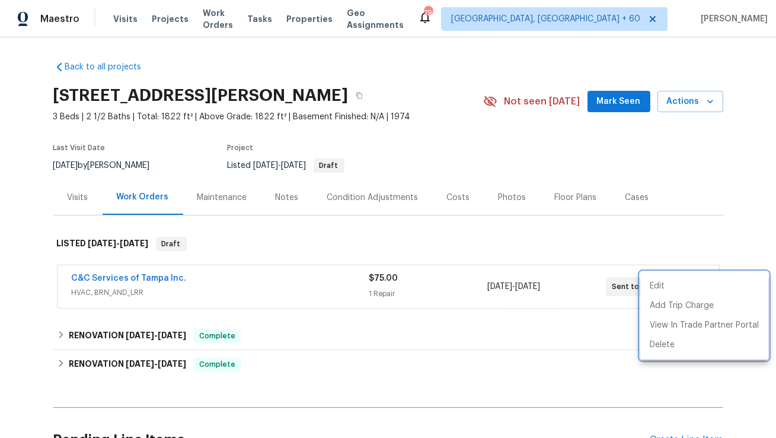
click at [141, 276] on div at bounding box center [388, 219] width 776 height 438
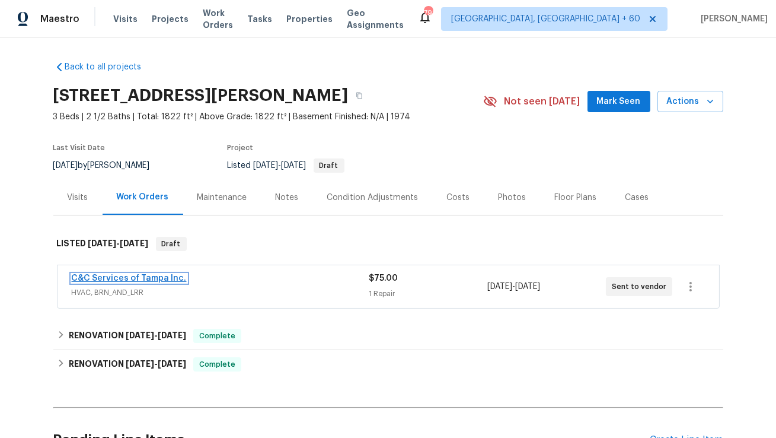
click at [149, 279] on link "C&C Services of Tampa Inc." at bounding box center [129, 278] width 115 height 8
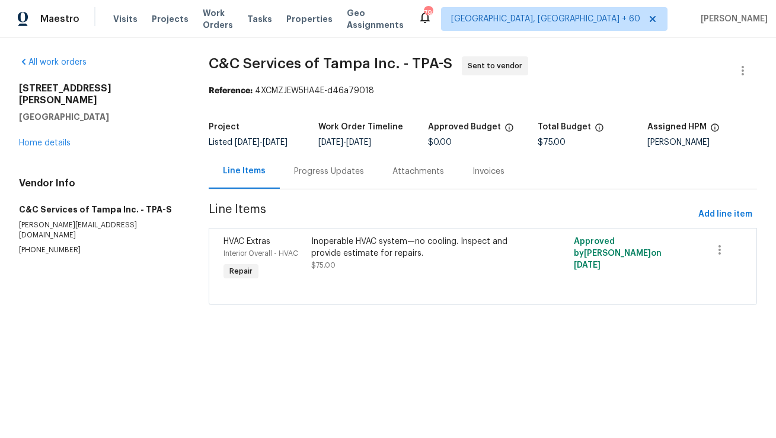
click at [330, 166] on div "Progress Updates" at bounding box center [329, 171] width 70 height 12
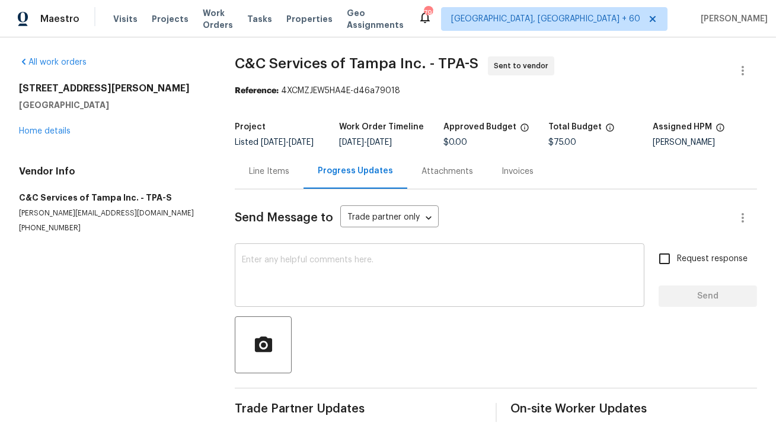
click at [335, 264] on textarea at bounding box center [440, 277] width 396 height 42
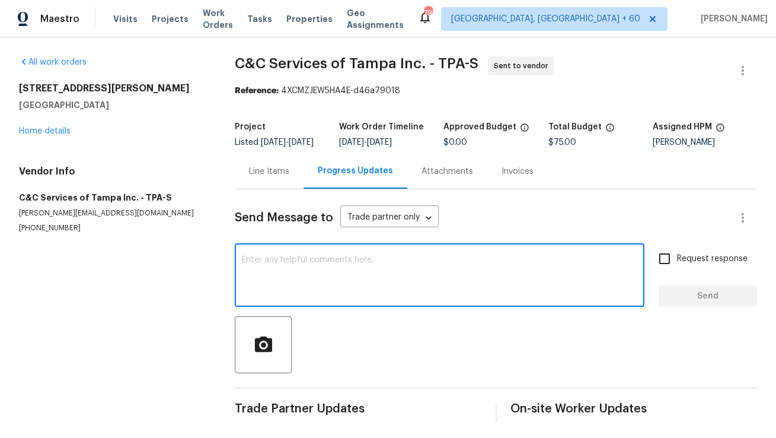
paste textarea "Hi, this is Anthony with Opendoor. I’m confirming you received the WO for the p…"
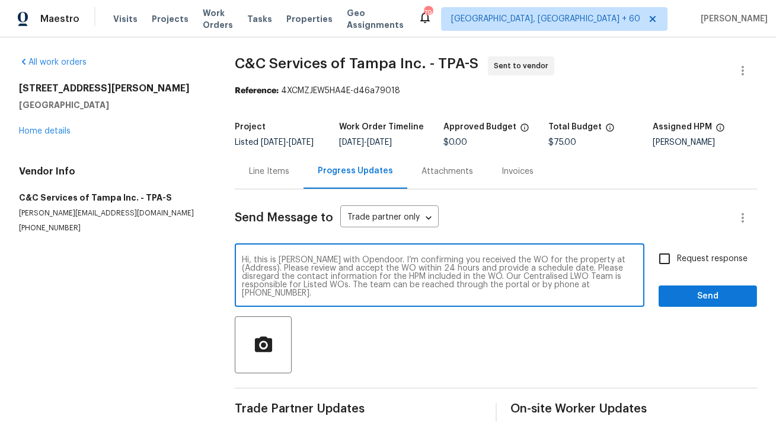
click at [612, 279] on textarea "Hi, this is Anthony with Opendoor. I’m confirming you received the WO for the p…" at bounding box center [440, 277] width 396 height 42
paste textarea "1215 Merlyn St, Lakeland, FL 33813"
type textarea "Hi, this is Anthony with Opendoor. I’m confirming you received the WO for the p…"
click at [659, 263] on input "Request response" at bounding box center [664, 258] width 25 height 25
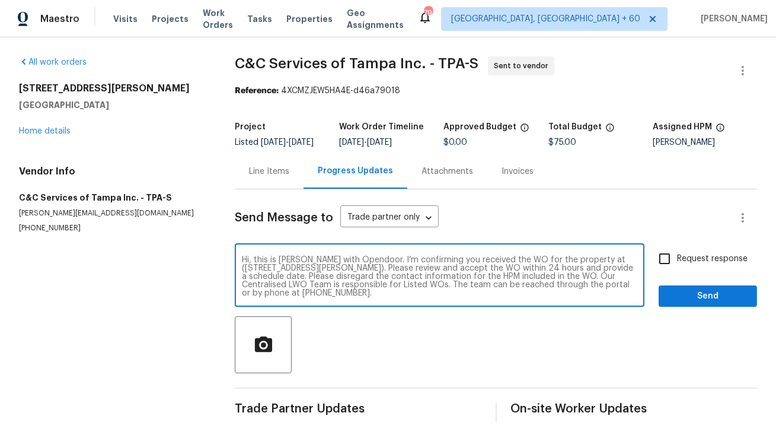
checkbox input "true"
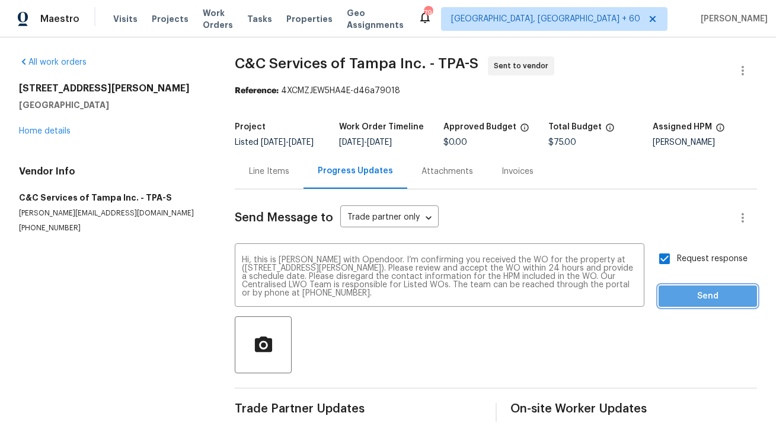
click at [727, 304] on span "Send" at bounding box center [708, 296] width 79 height 15
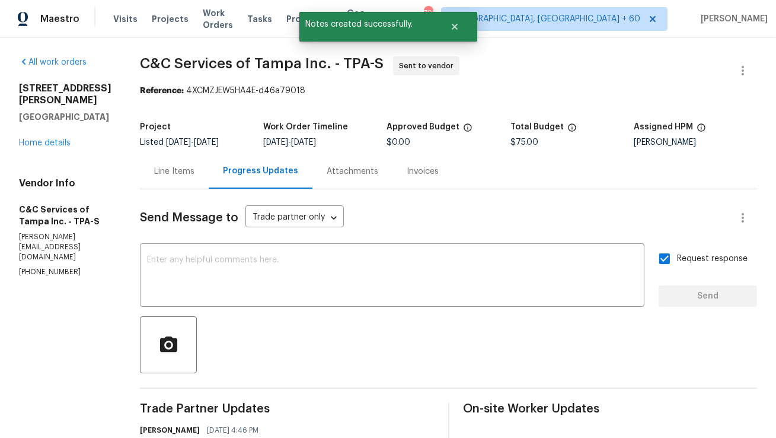
click at [205, 163] on div "Line Items" at bounding box center [174, 171] width 69 height 35
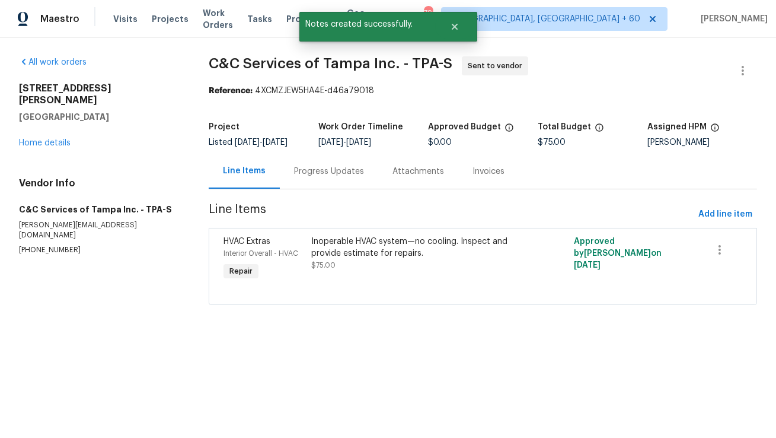
click at [336, 171] on div "Progress Updates" at bounding box center [329, 171] width 70 height 12
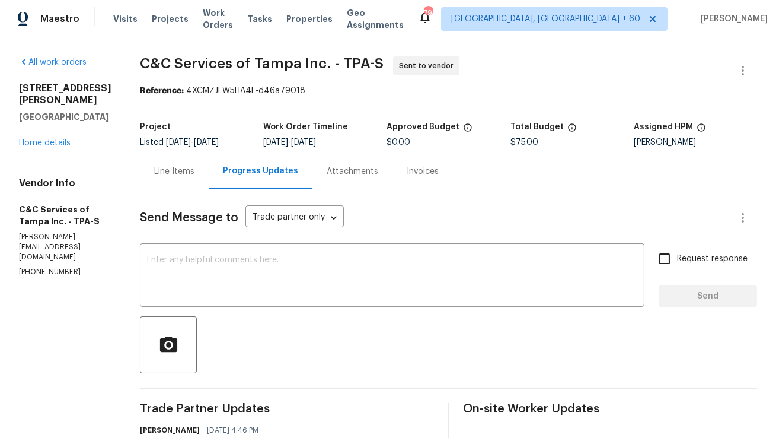
click at [195, 173] on div "Line Items" at bounding box center [174, 171] width 40 height 12
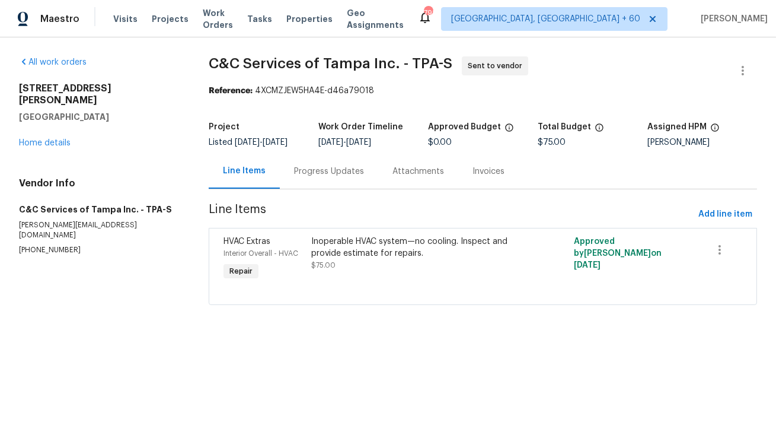
click at [280, 173] on div "Progress Updates" at bounding box center [329, 171] width 98 height 35
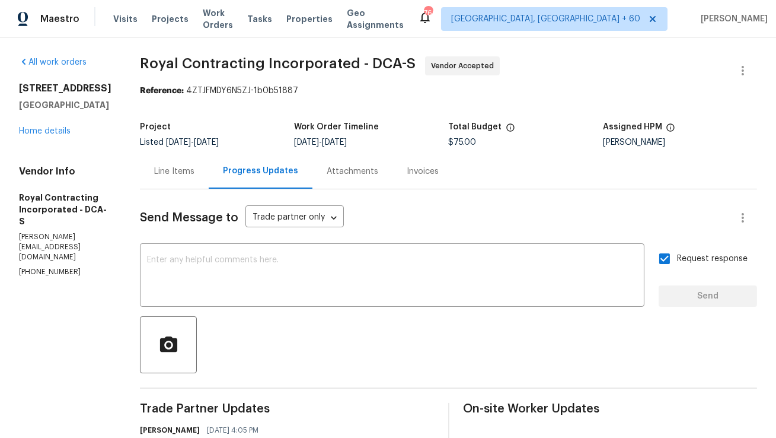
click at [185, 176] on div "Line Items" at bounding box center [174, 171] width 40 height 12
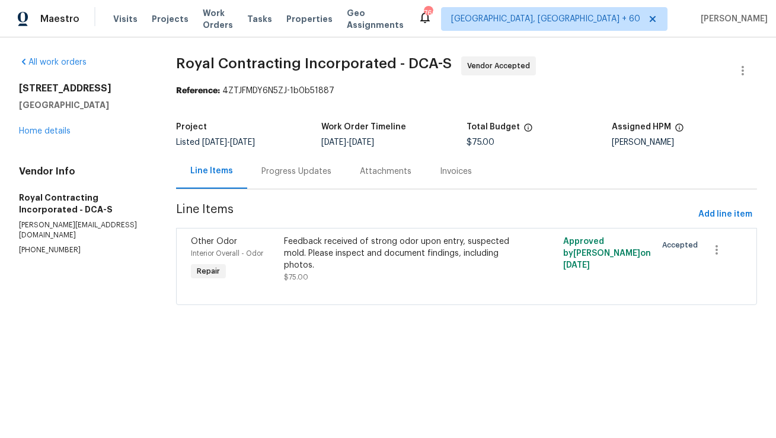
click at [317, 171] on div "Progress Updates" at bounding box center [297, 171] width 70 height 12
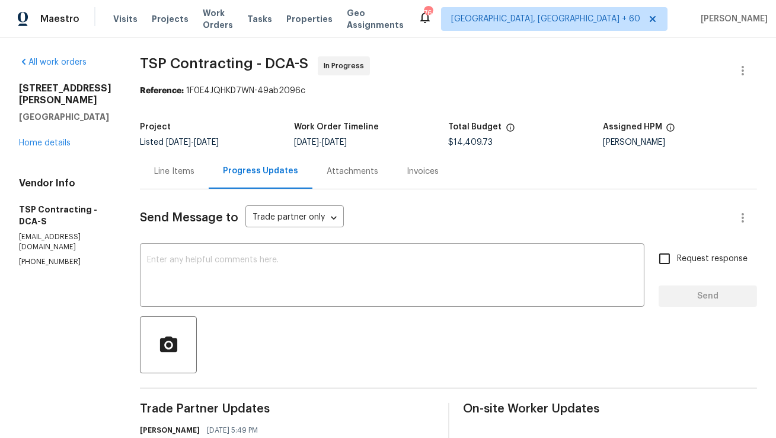
scroll to position [37, 0]
click at [174, 169] on div "Line Items" at bounding box center [174, 171] width 40 height 12
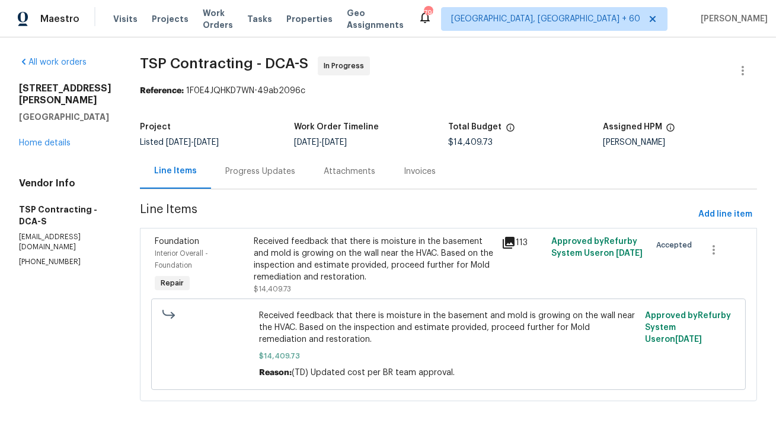
click at [265, 177] on div "Progress Updates" at bounding box center [260, 171] width 70 height 12
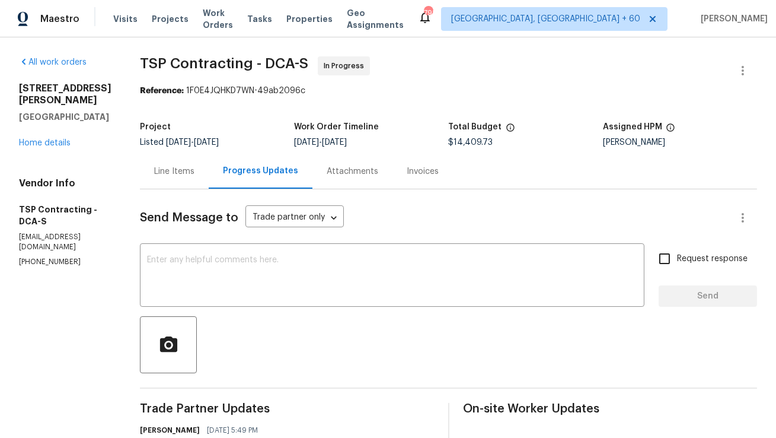
click at [159, 182] on div "Line Items" at bounding box center [174, 171] width 69 height 35
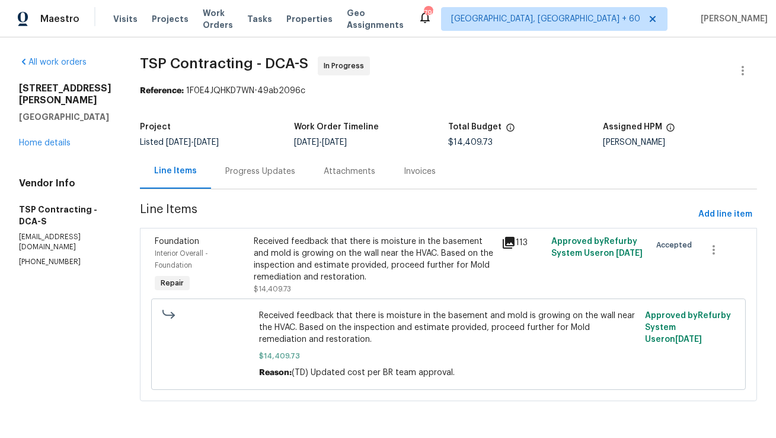
click at [241, 170] on div "Progress Updates" at bounding box center [260, 171] width 70 height 12
